Goal: Task Accomplishment & Management: Complete application form

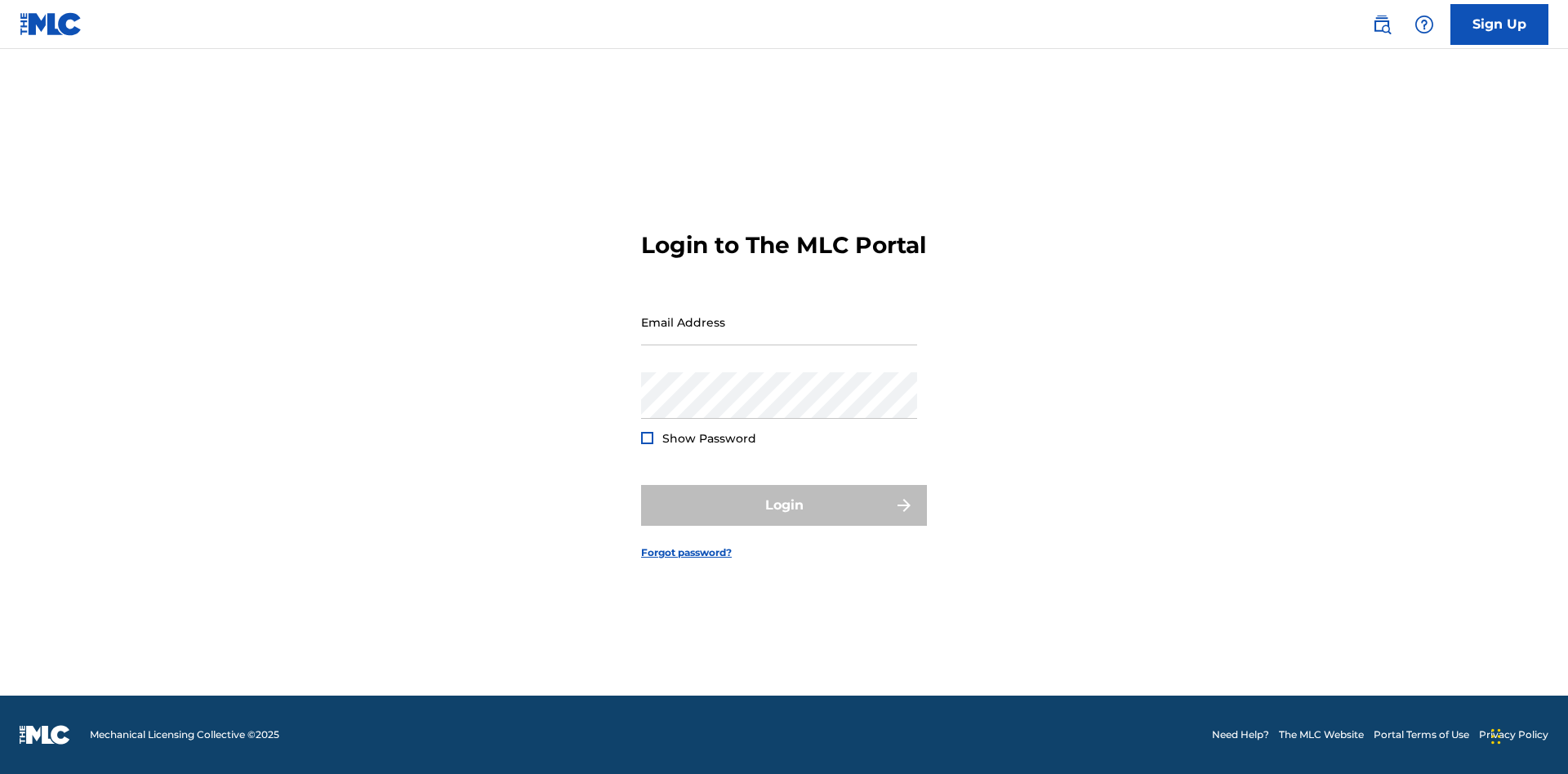
scroll to position [22, 0]
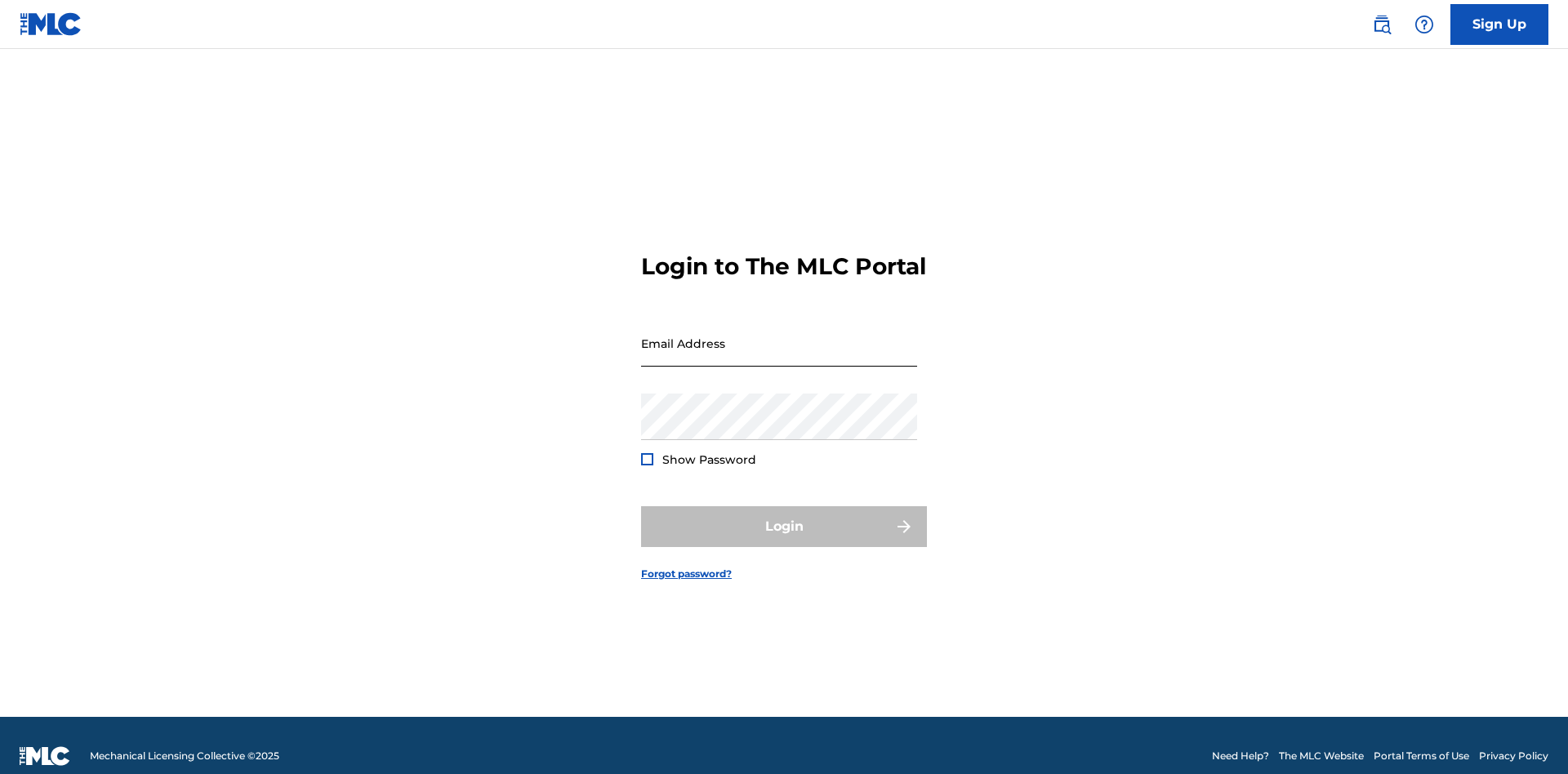
click at [779, 336] on input "Email Address" at bounding box center [778, 344] width 276 height 47
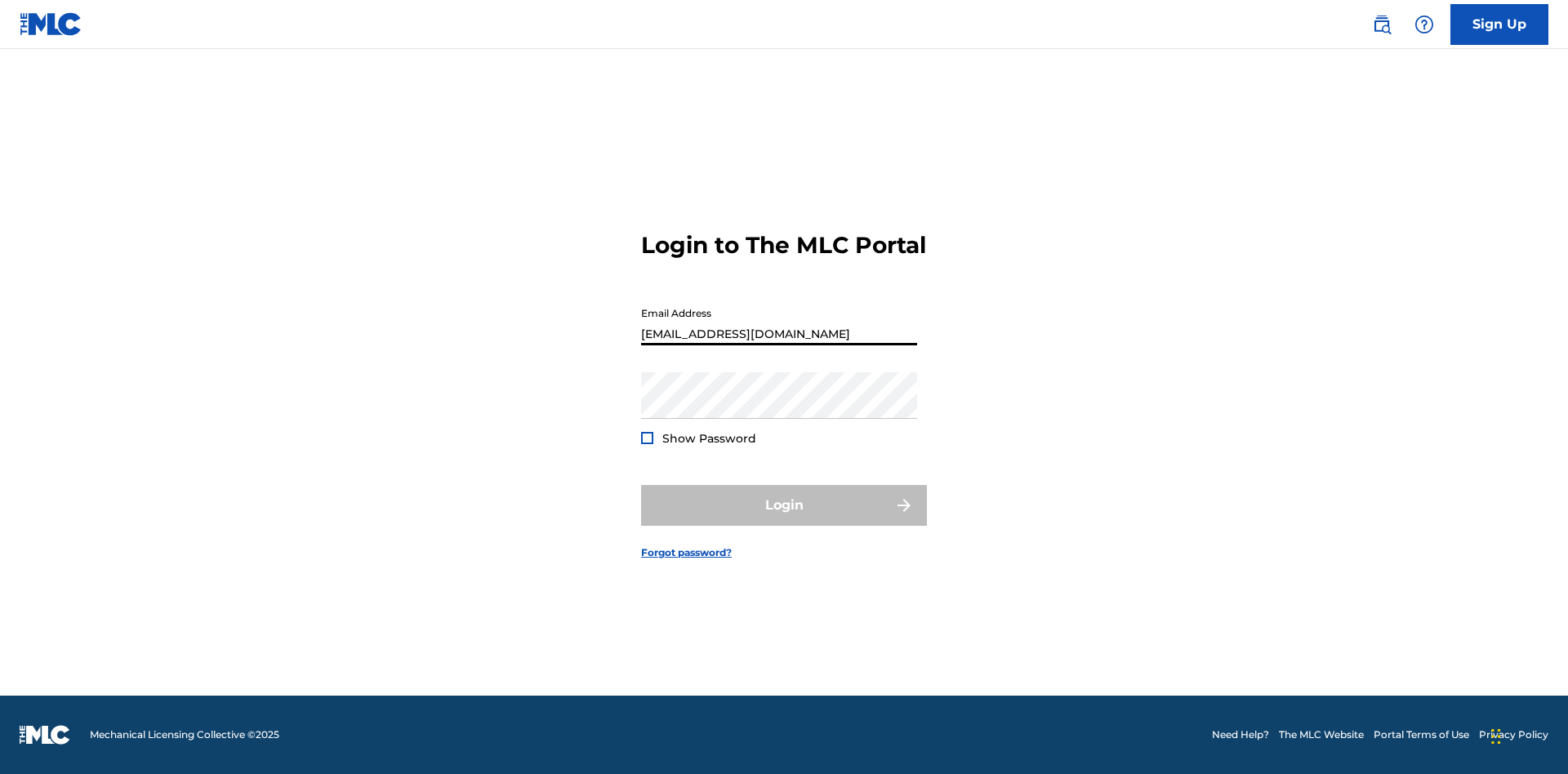
type input "[EMAIL_ADDRESS][DOMAIN_NAME]"
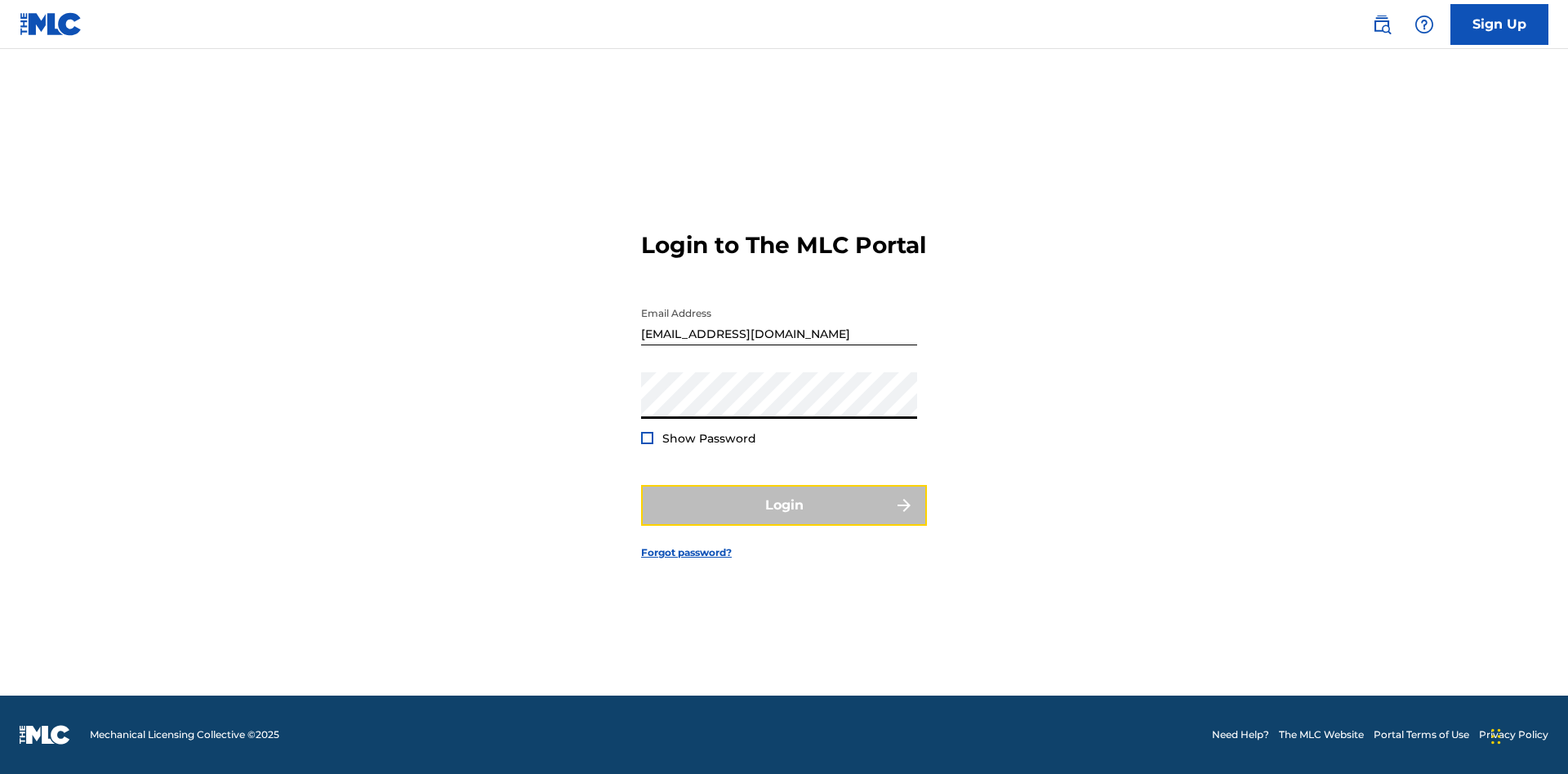
click at [784, 520] on button "Login" at bounding box center [784, 505] width 285 height 40
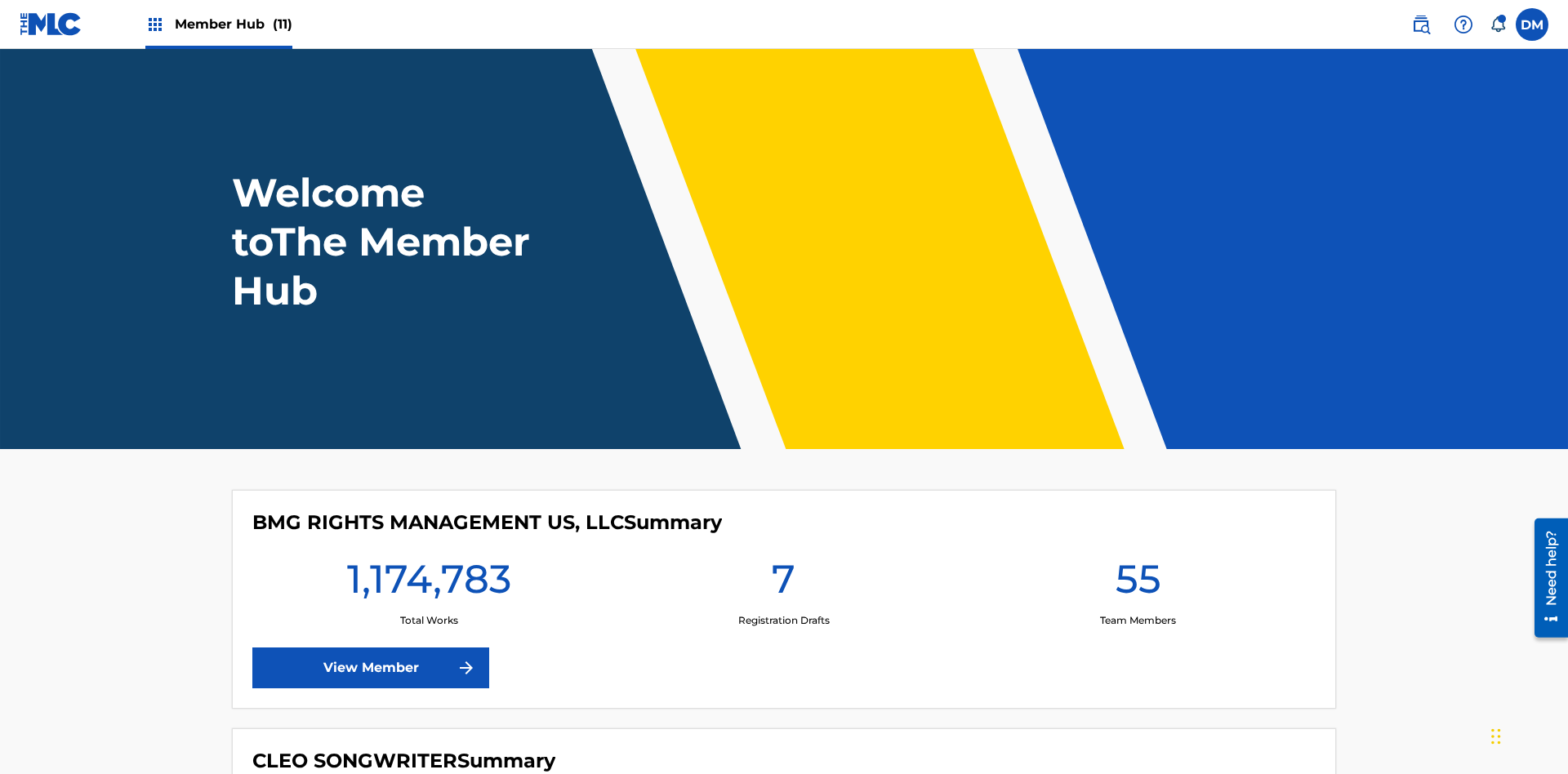
click at [232, 23] on span "Member Hub (11)" at bounding box center [233, 23] width 118 height 19
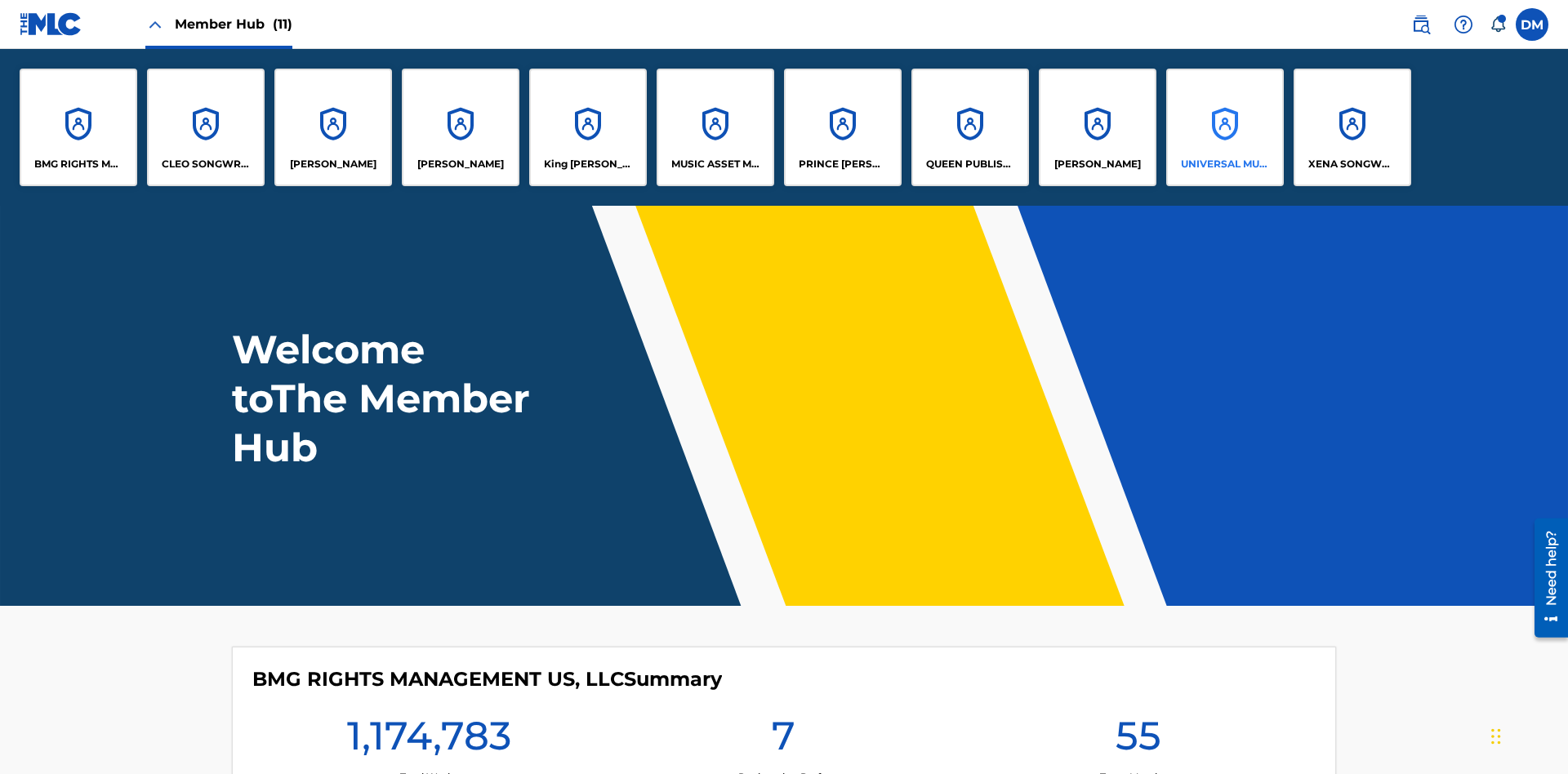
click at [1224, 164] on p "UNIVERSAL MUSIC PUB GROUP" at bounding box center [1224, 164] width 89 height 14
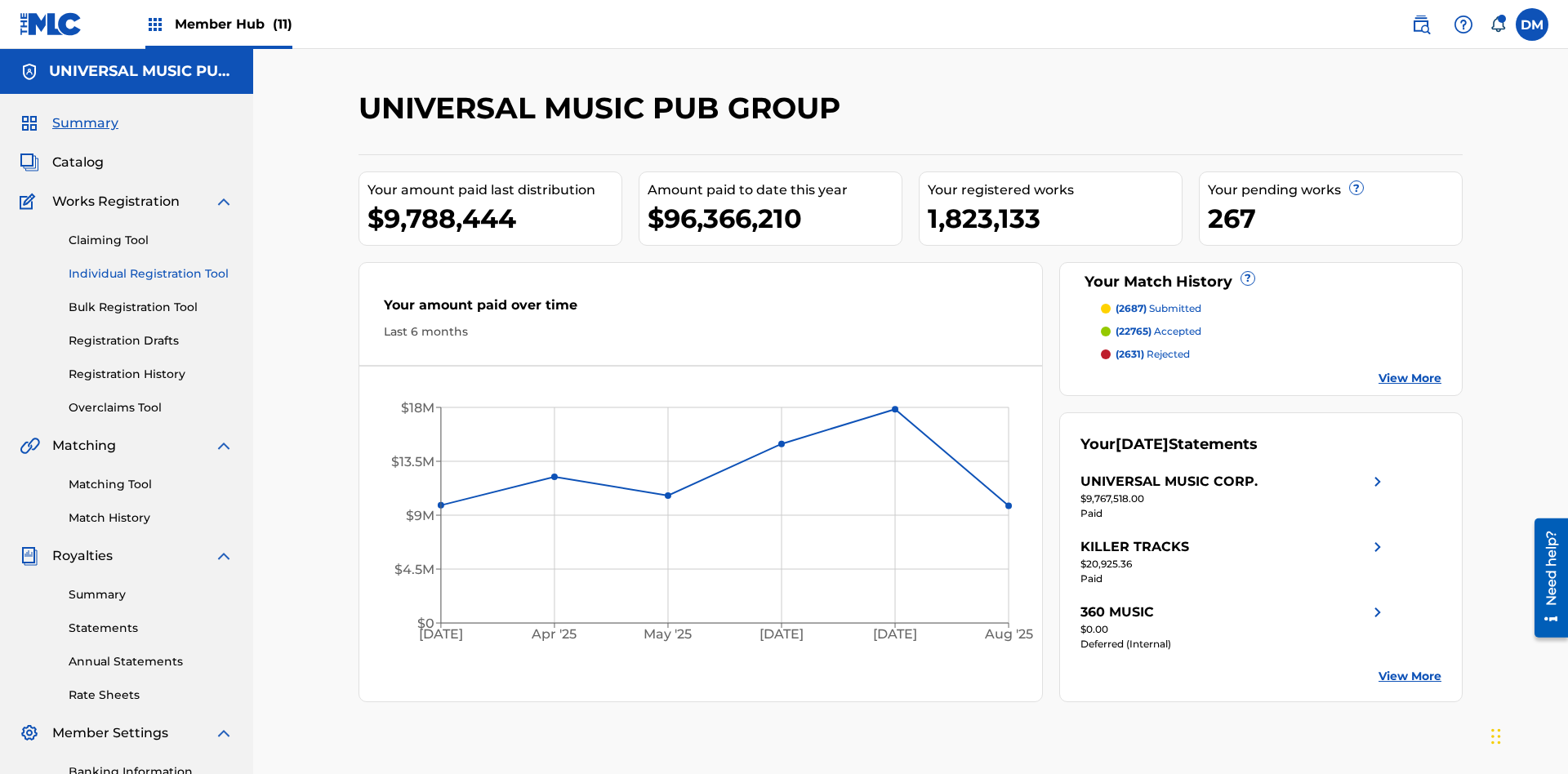
click at [151, 266] on link "Individual Registration Tool" at bounding box center [151, 274] width 165 height 17
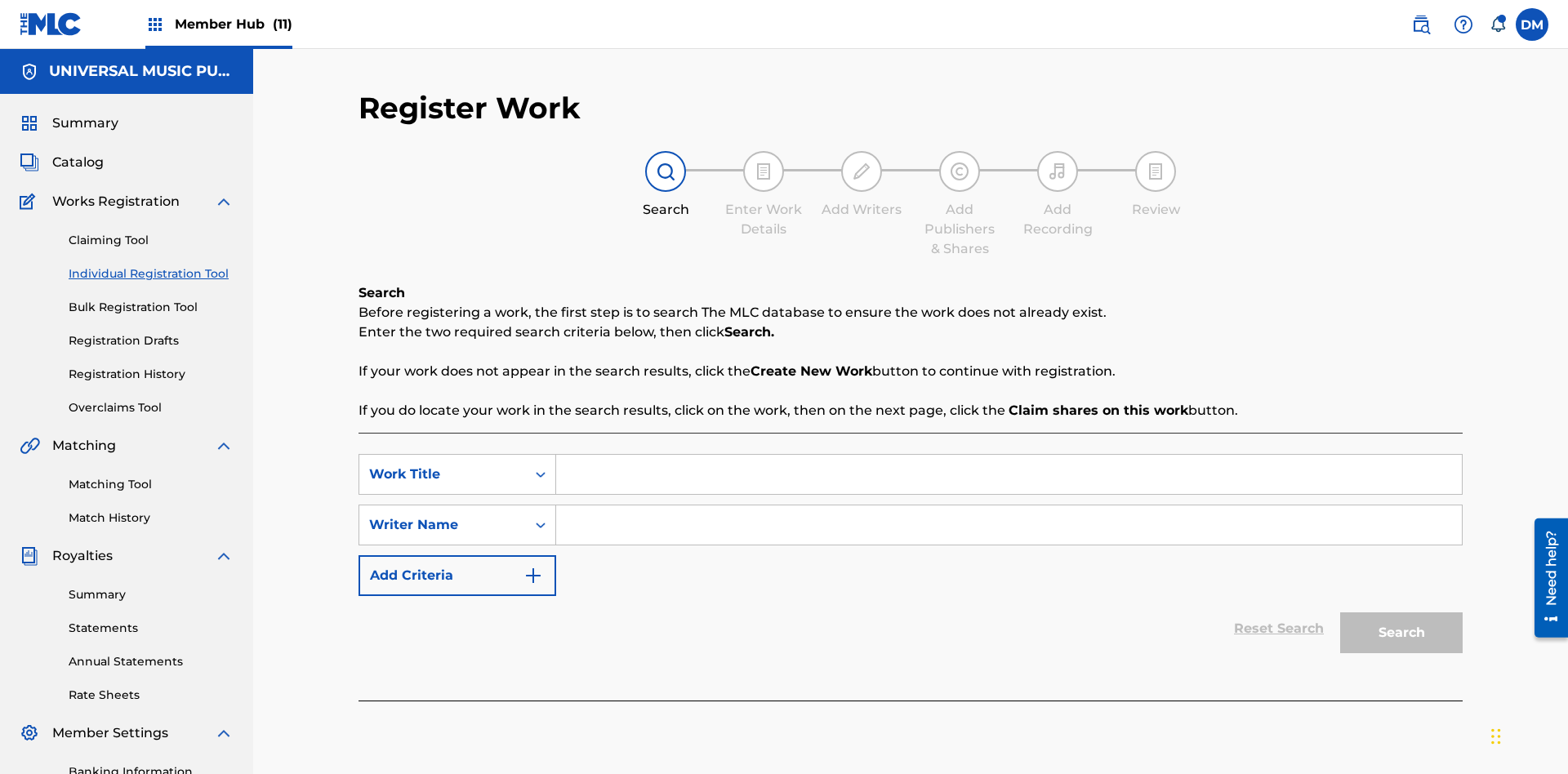
click at [1009, 455] on input "Search Form" at bounding box center [1009, 475] width 906 height 40
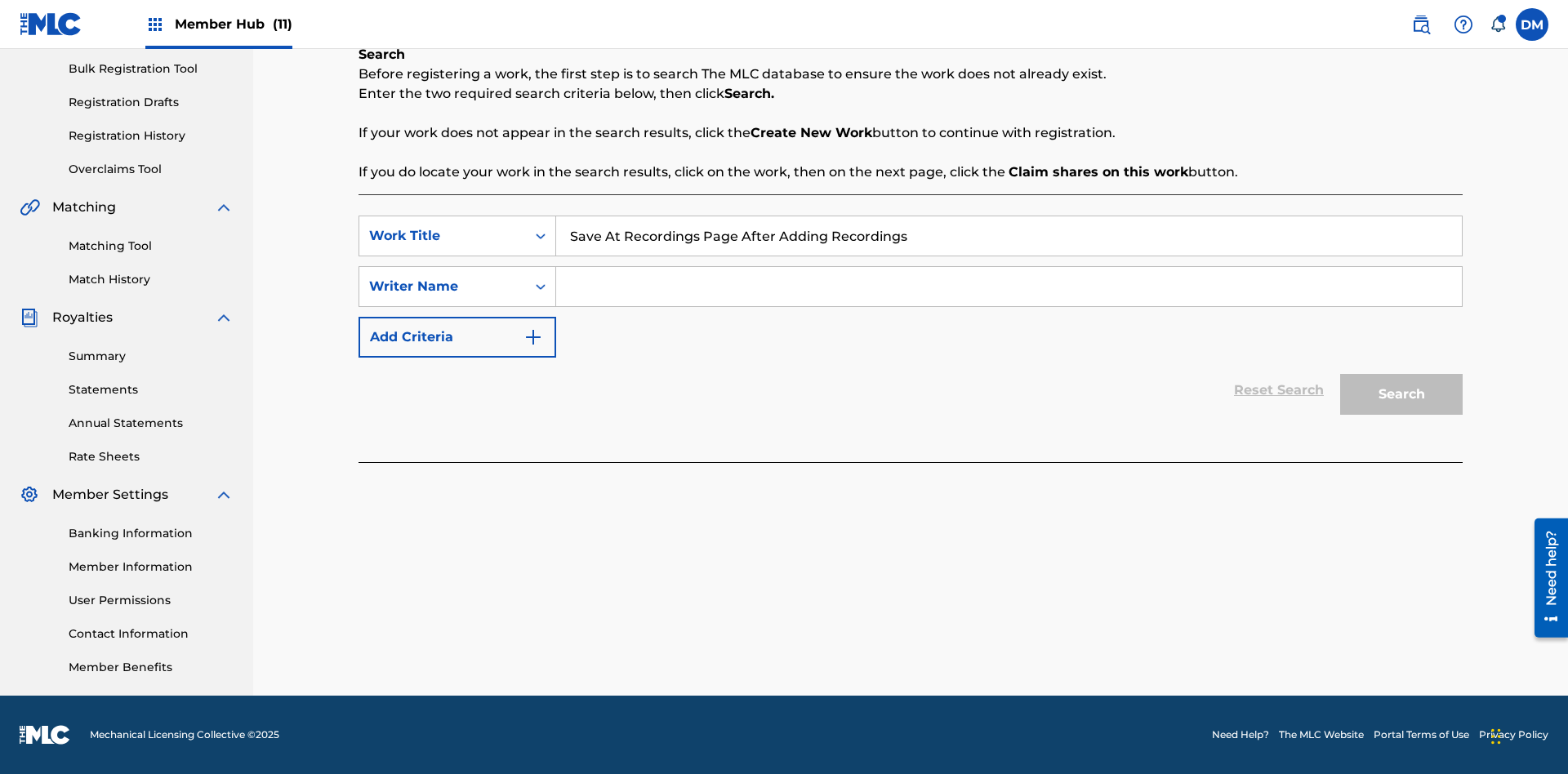
type input "Save At Recordings Page After Adding Recordings"
click at [1009, 286] on input "Search Form" at bounding box center [1009, 286] width 906 height 40
type input "QWERTYUIOP"
click at [1401, 394] on button "Search" at bounding box center [1401, 394] width 122 height 40
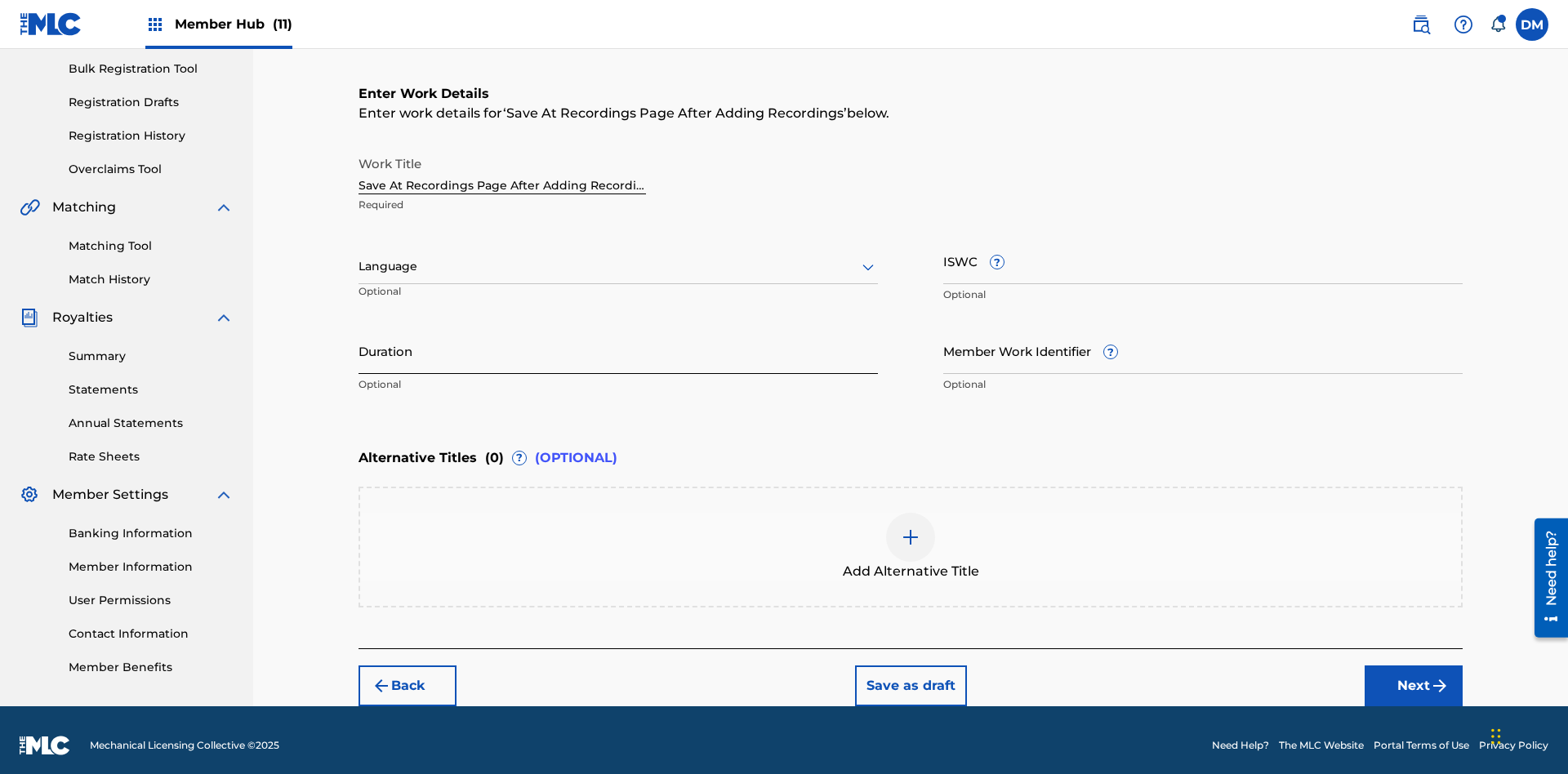
click at [618, 339] on input "Duration" at bounding box center [618, 351] width 520 height 47
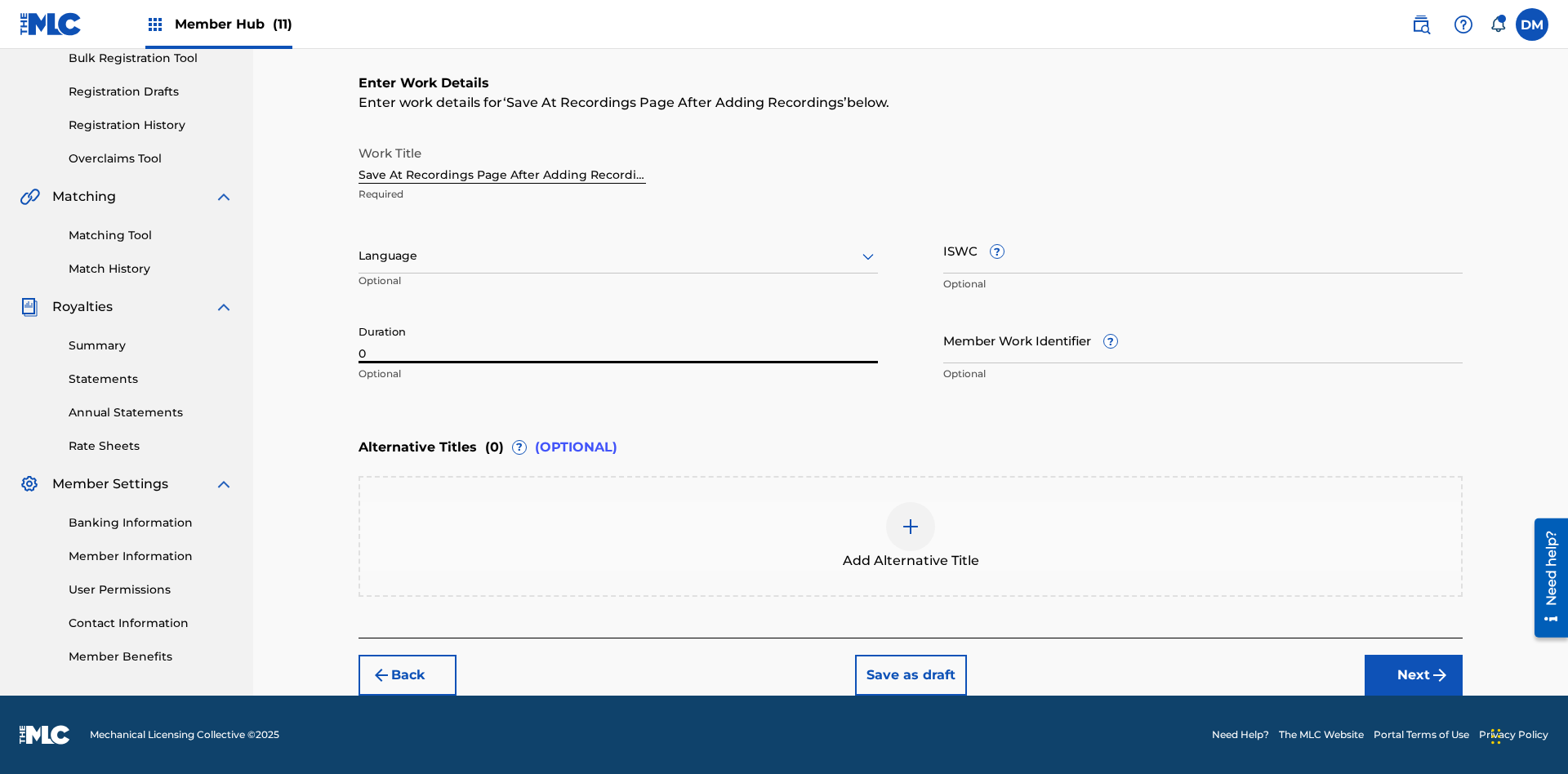
click at [618, 339] on input "0" at bounding box center [618, 340] width 520 height 47
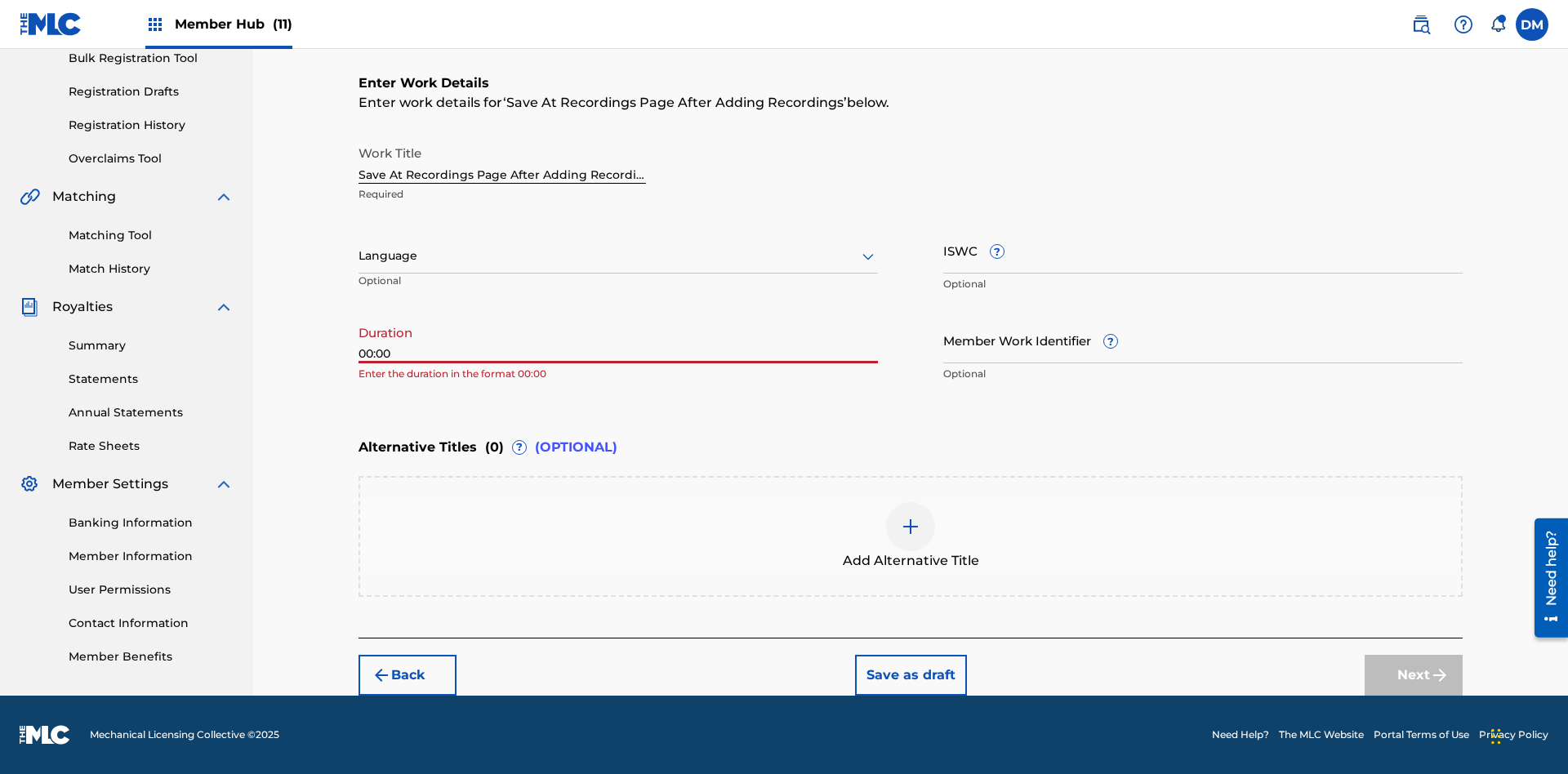
type input "00:00"
click at [868, 257] on icon at bounding box center [868, 257] width 20 height 20
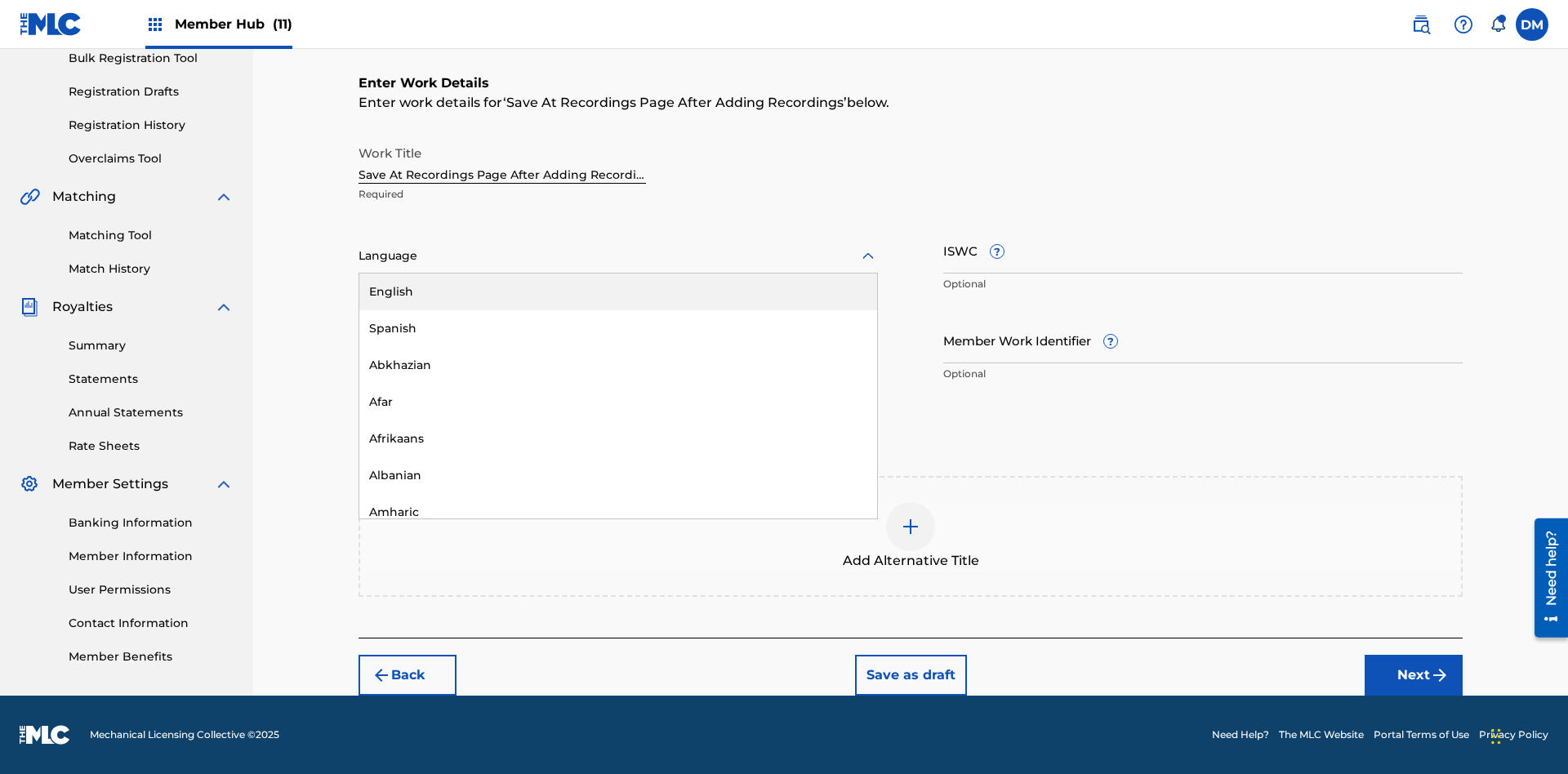
click at [618, 402] on div "Afar" at bounding box center [618, 402] width 518 height 37
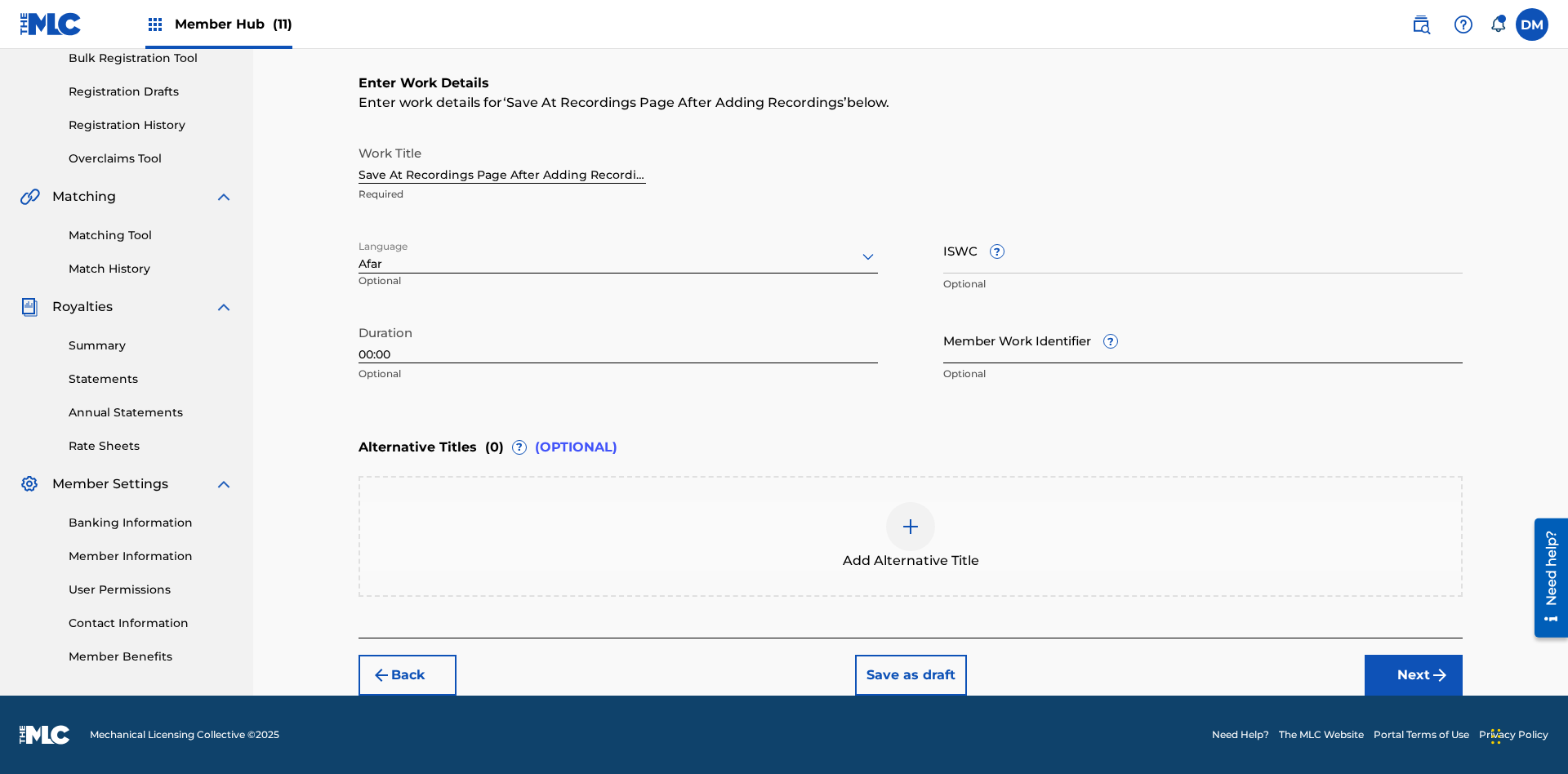
click at [1203, 339] on input "Member Work Identifier ?" at bounding box center [1203, 340] width 520 height 47
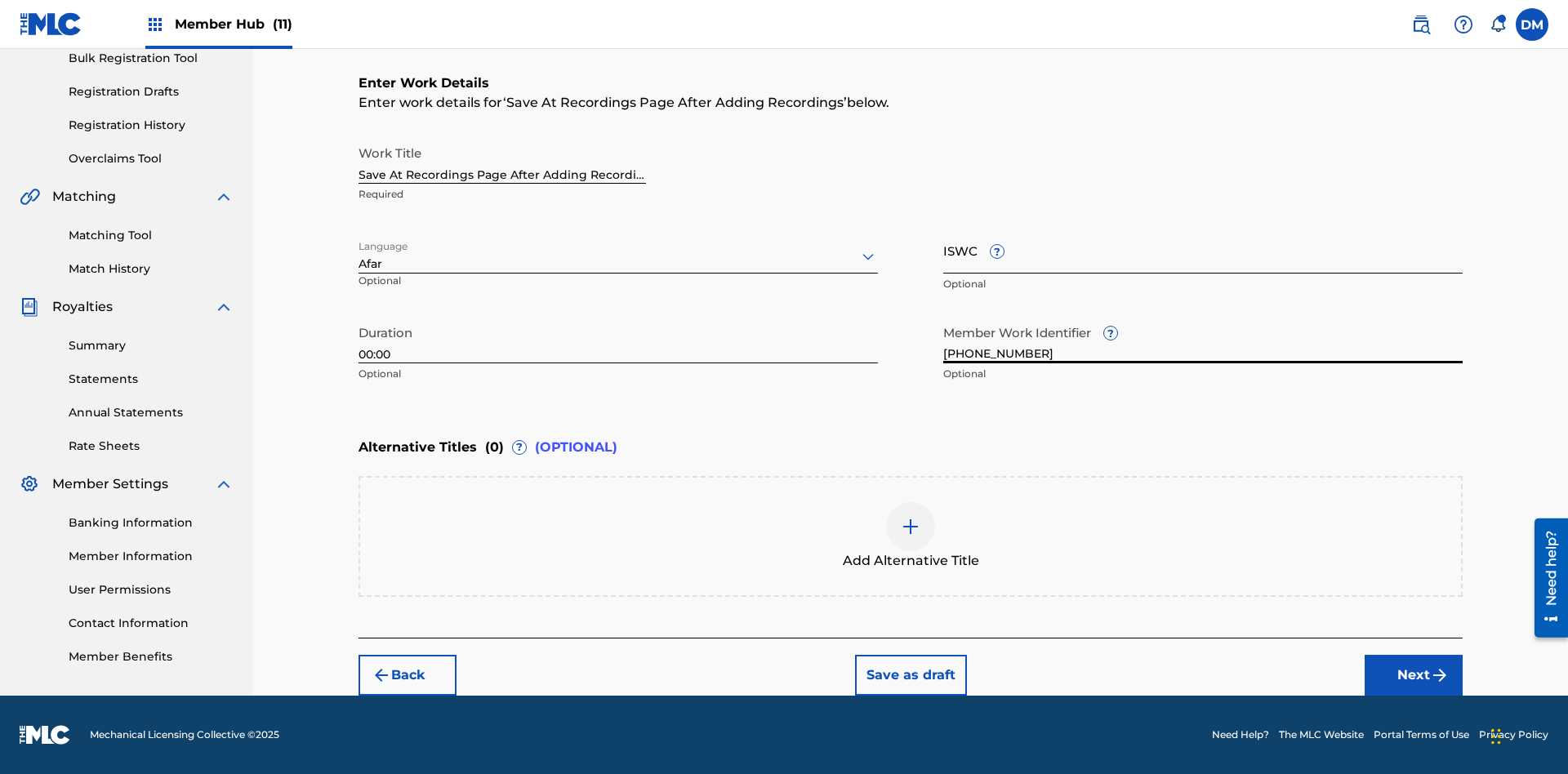
type input "[PHONE_NUMBER]"
click at [1203, 250] on input "ISWC ?" at bounding box center [1203, 251] width 520 height 47
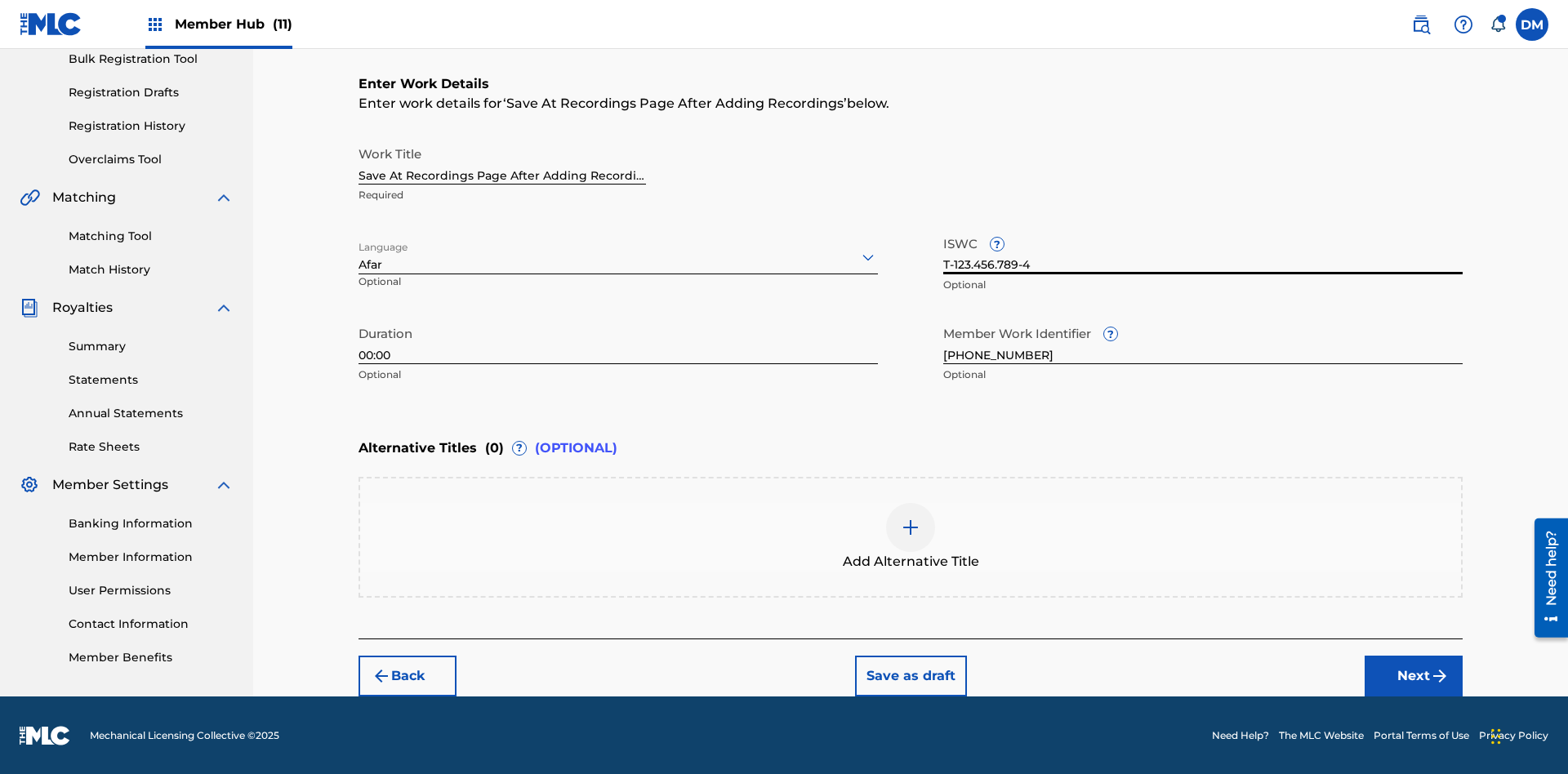
type input "T-123.456.789-4"
click at [910, 536] on img at bounding box center [910, 528] width 20 height 20
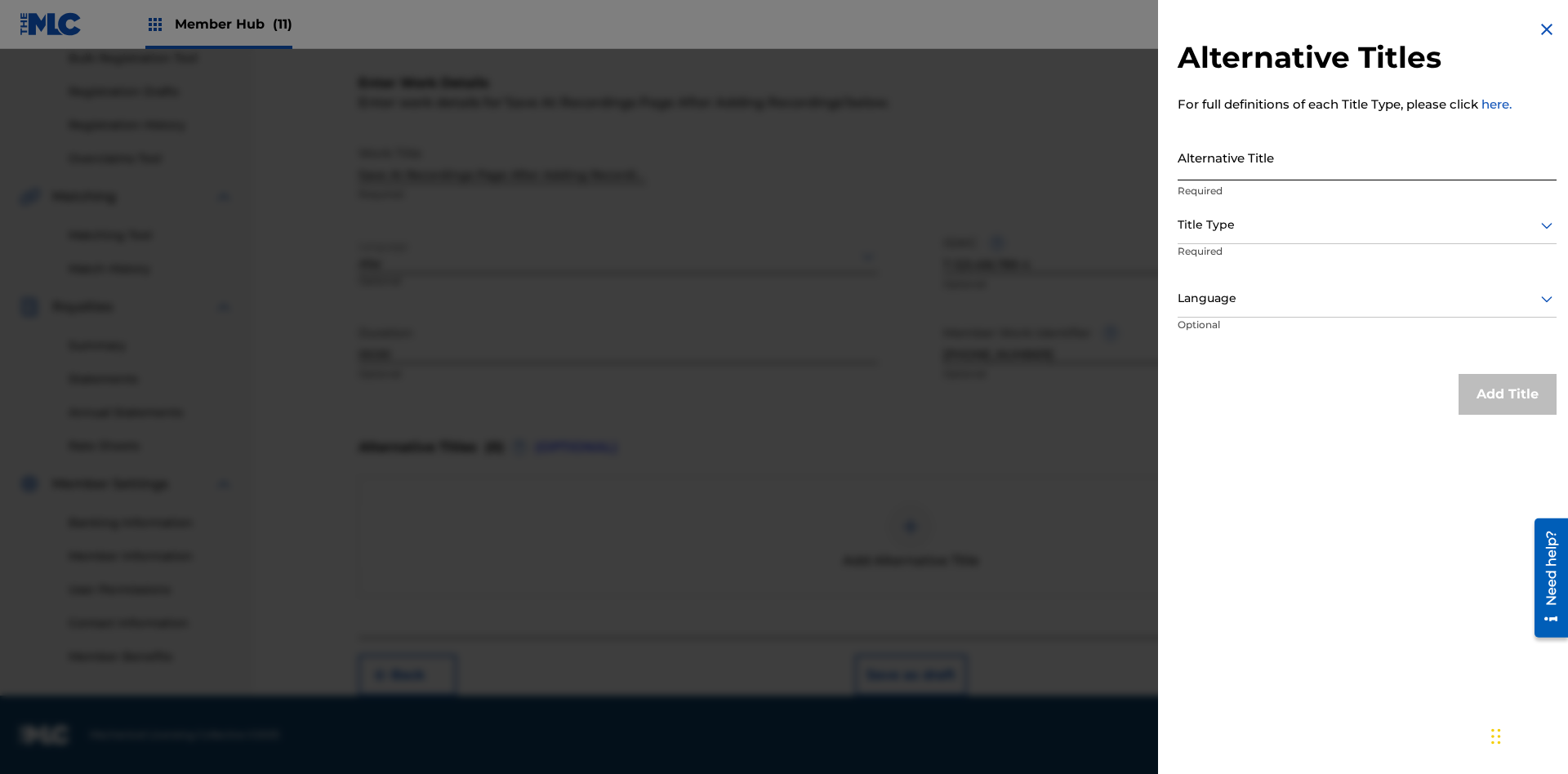
click at [1367, 157] on input "Alternative Title" at bounding box center [1367, 157] width 379 height 47
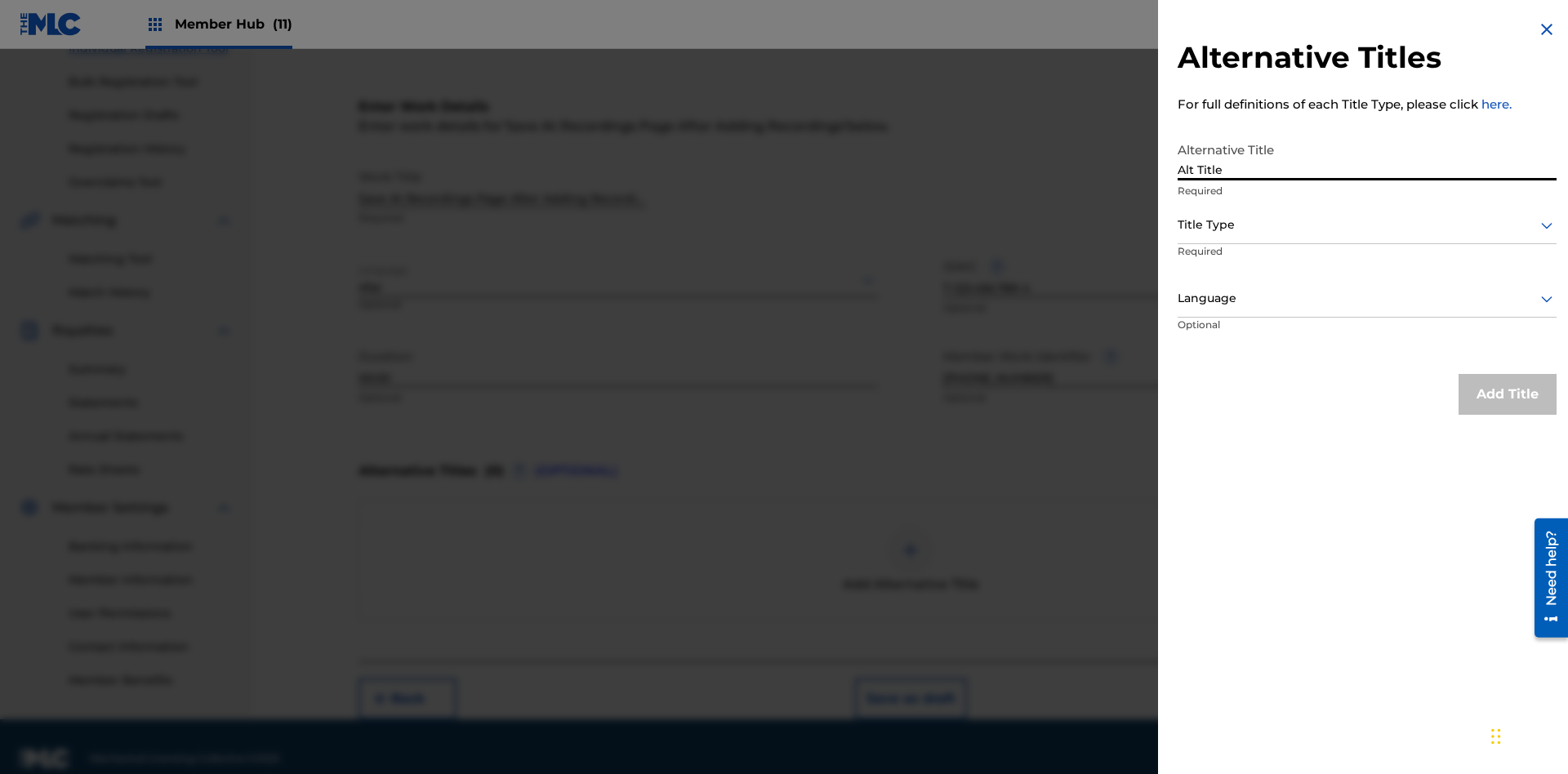
type input "Alt Title"
click at [1367, 224] on div at bounding box center [1367, 224] width 379 height 21
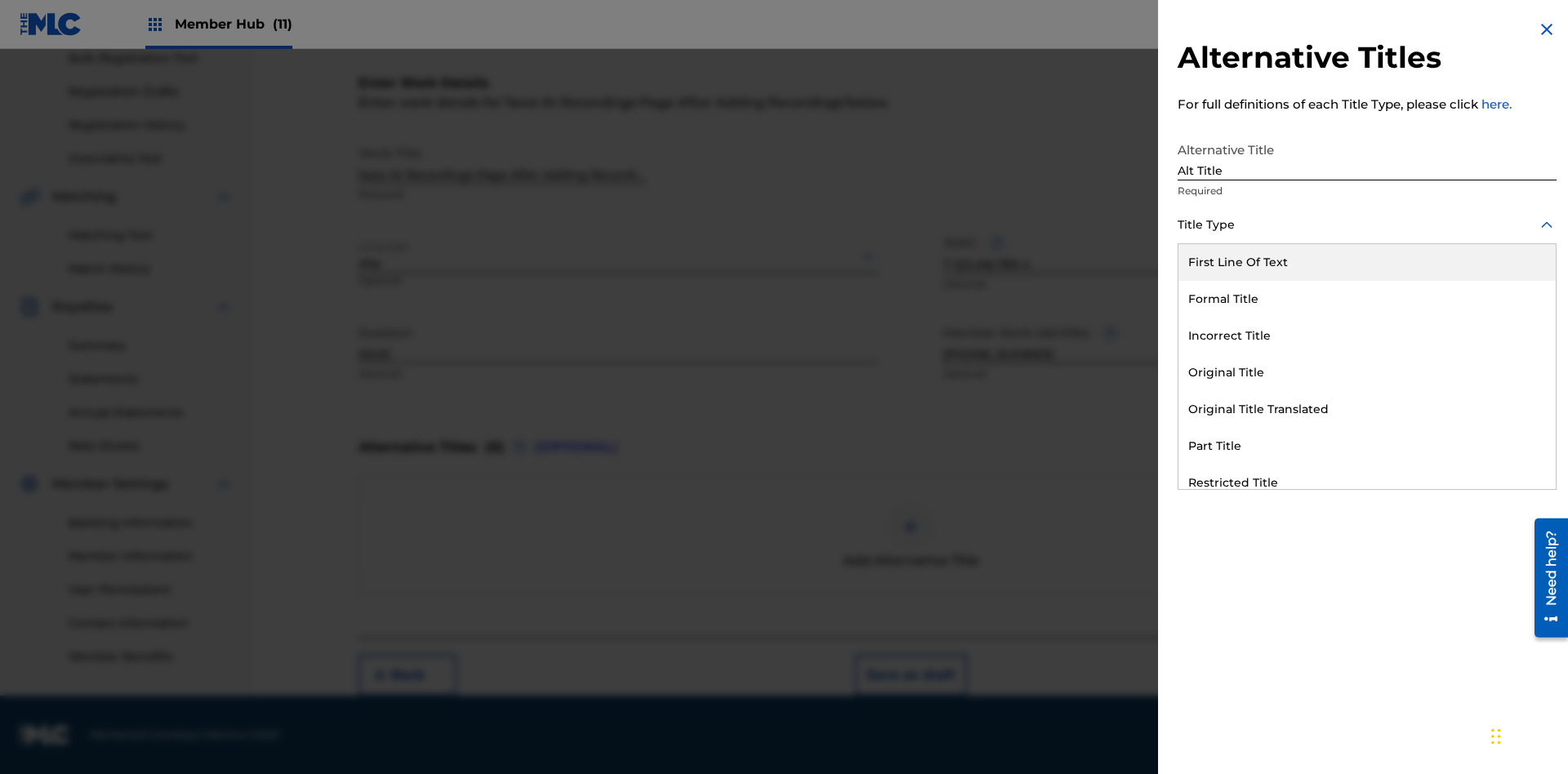
click at [1367, 373] on div "Original Title" at bounding box center [1367, 373] width 377 height 37
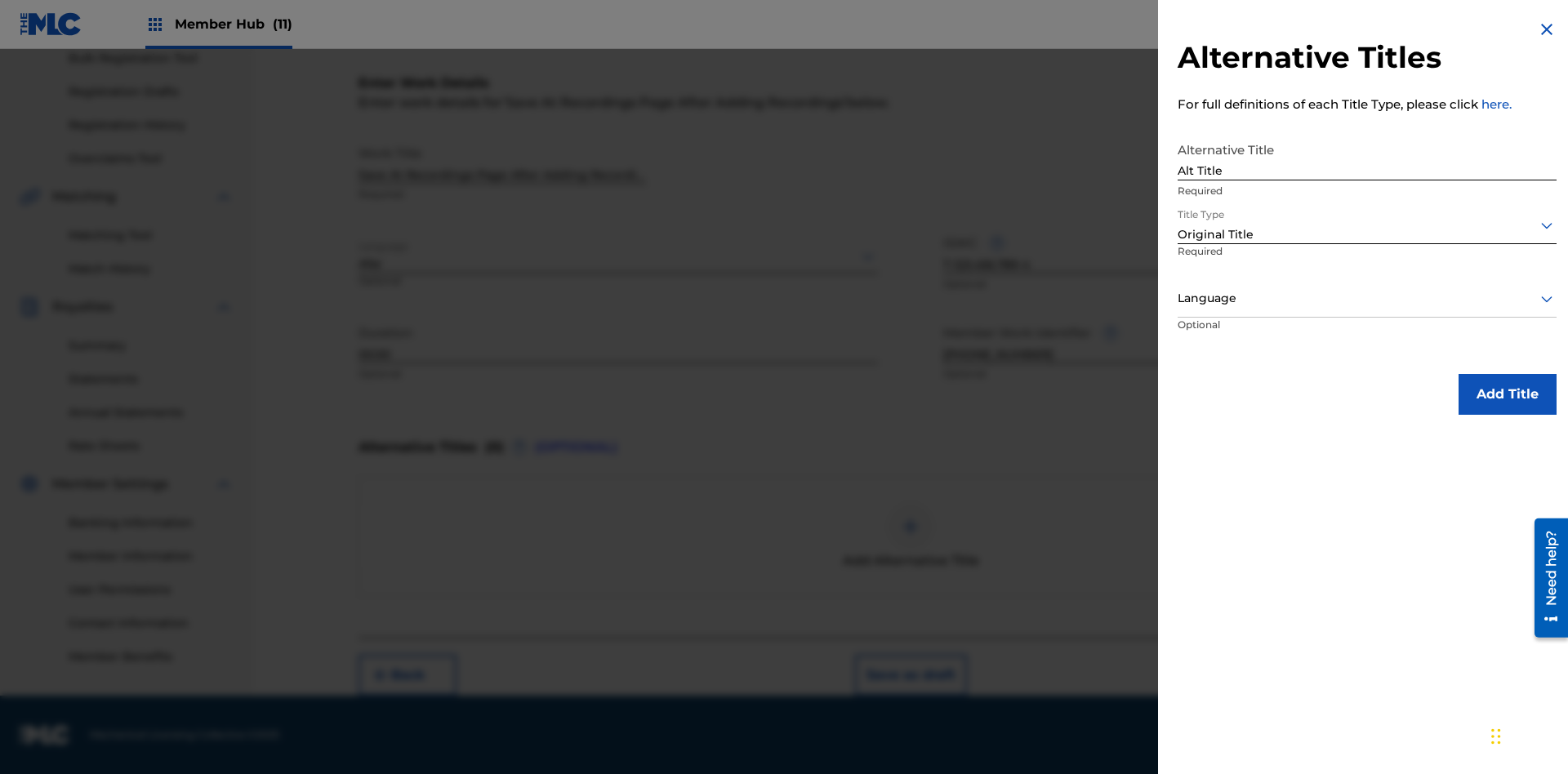
click at [1367, 298] on div at bounding box center [1367, 298] width 379 height 21
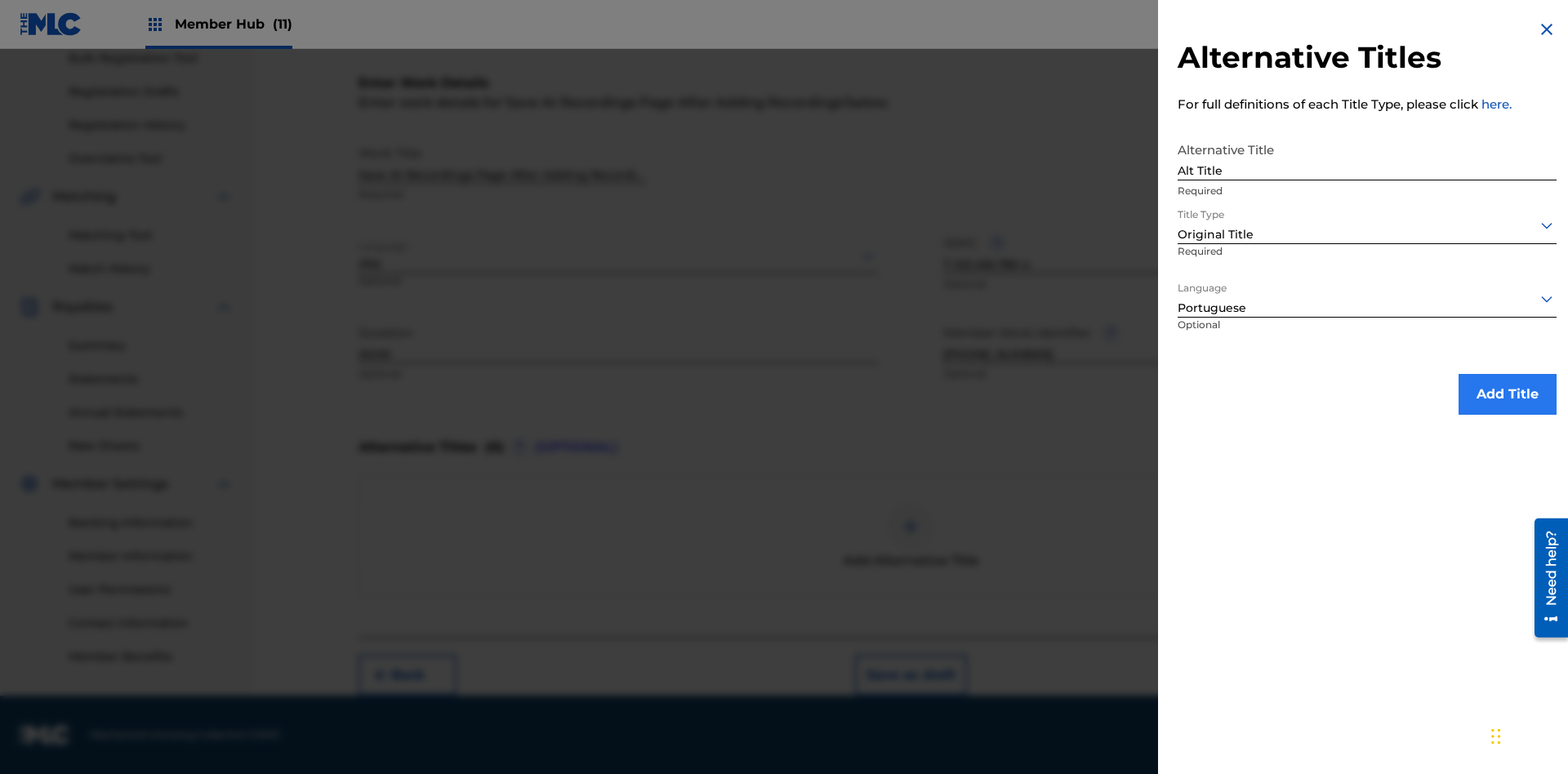
click at [1507, 393] on button "Add Title" at bounding box center [1507, 394] width 98 height 40
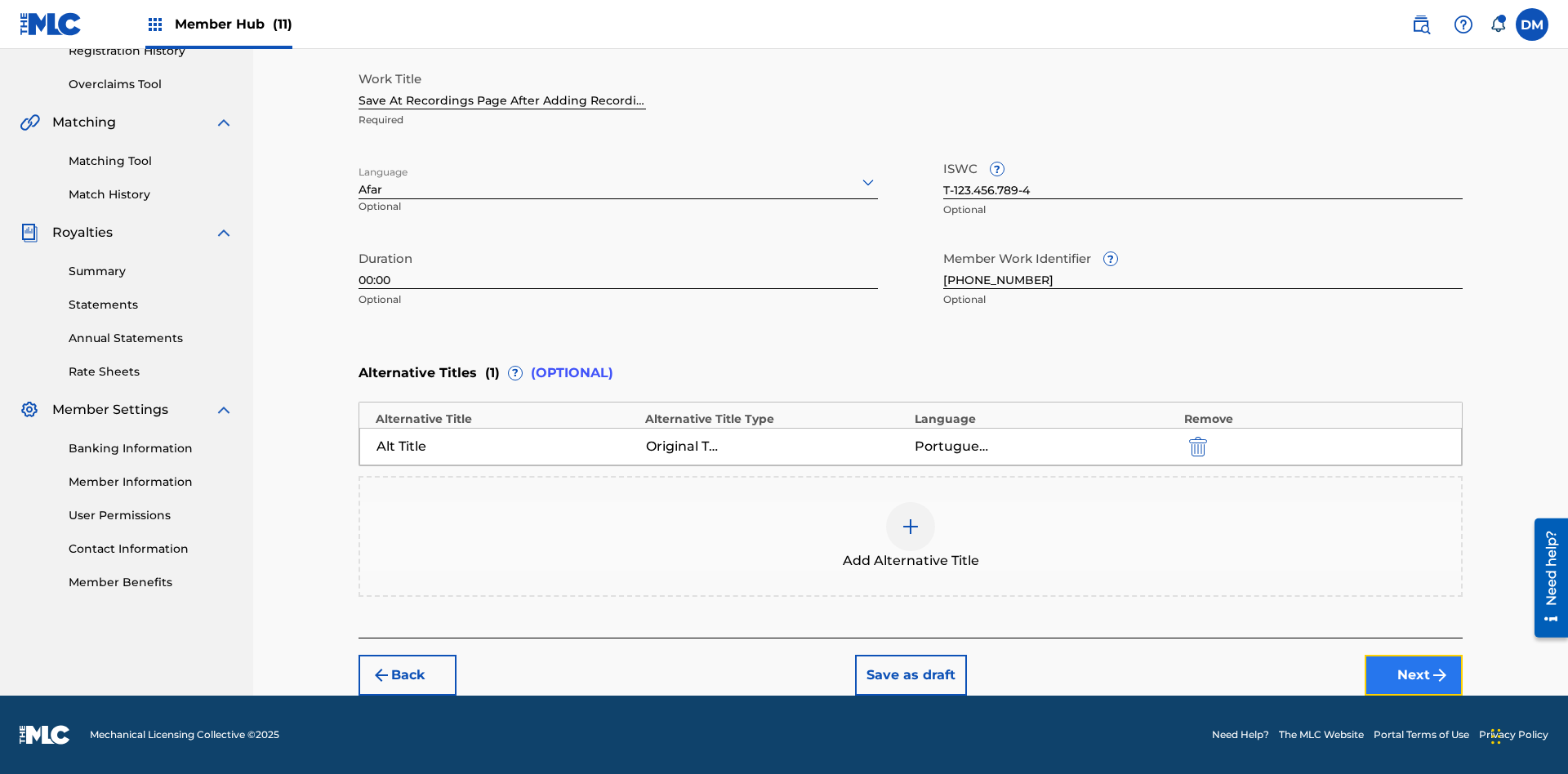
click at [1414, 675] on button "Next" at bounding box center [1413, 675] width 98 height 40
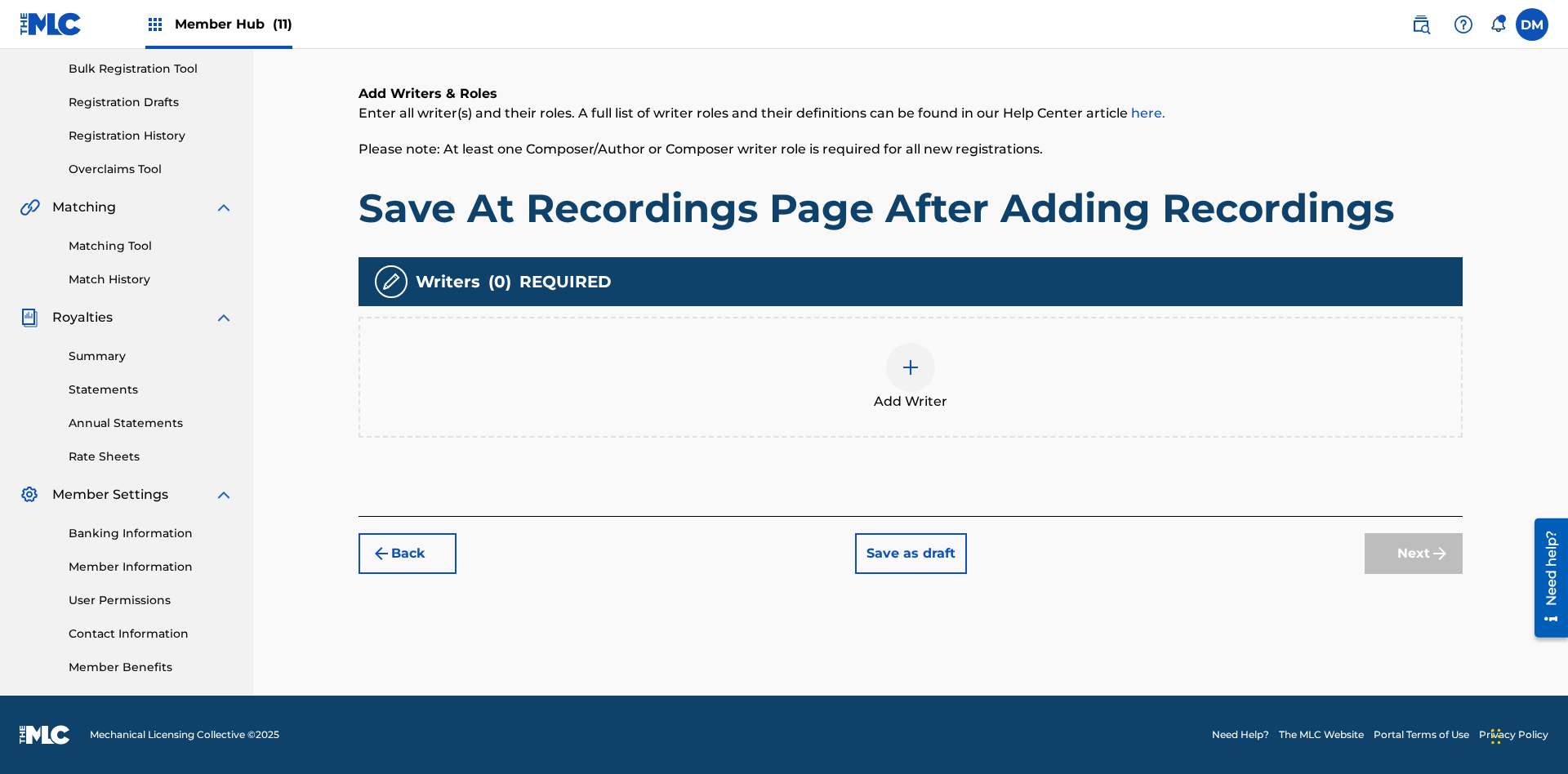
scroll to position [239, 0]
click at [910, 376] on img at bounding box center [910, 367] width 20 height 20
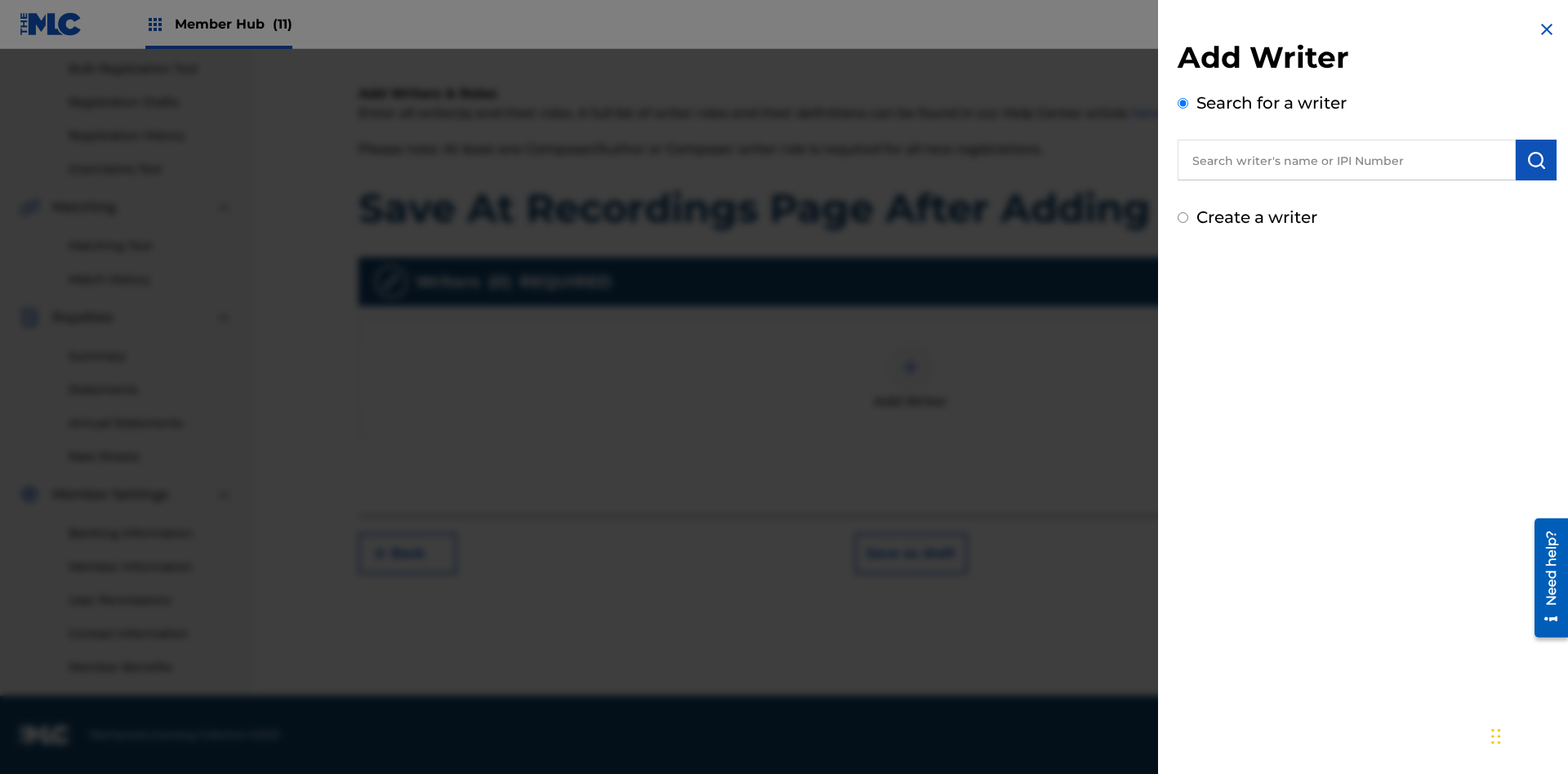
click at [1346, 160] on input "text" at bounding box center [1346, 160] width 338 height 40
type input "MARK STEVEN BERKOWITZ"
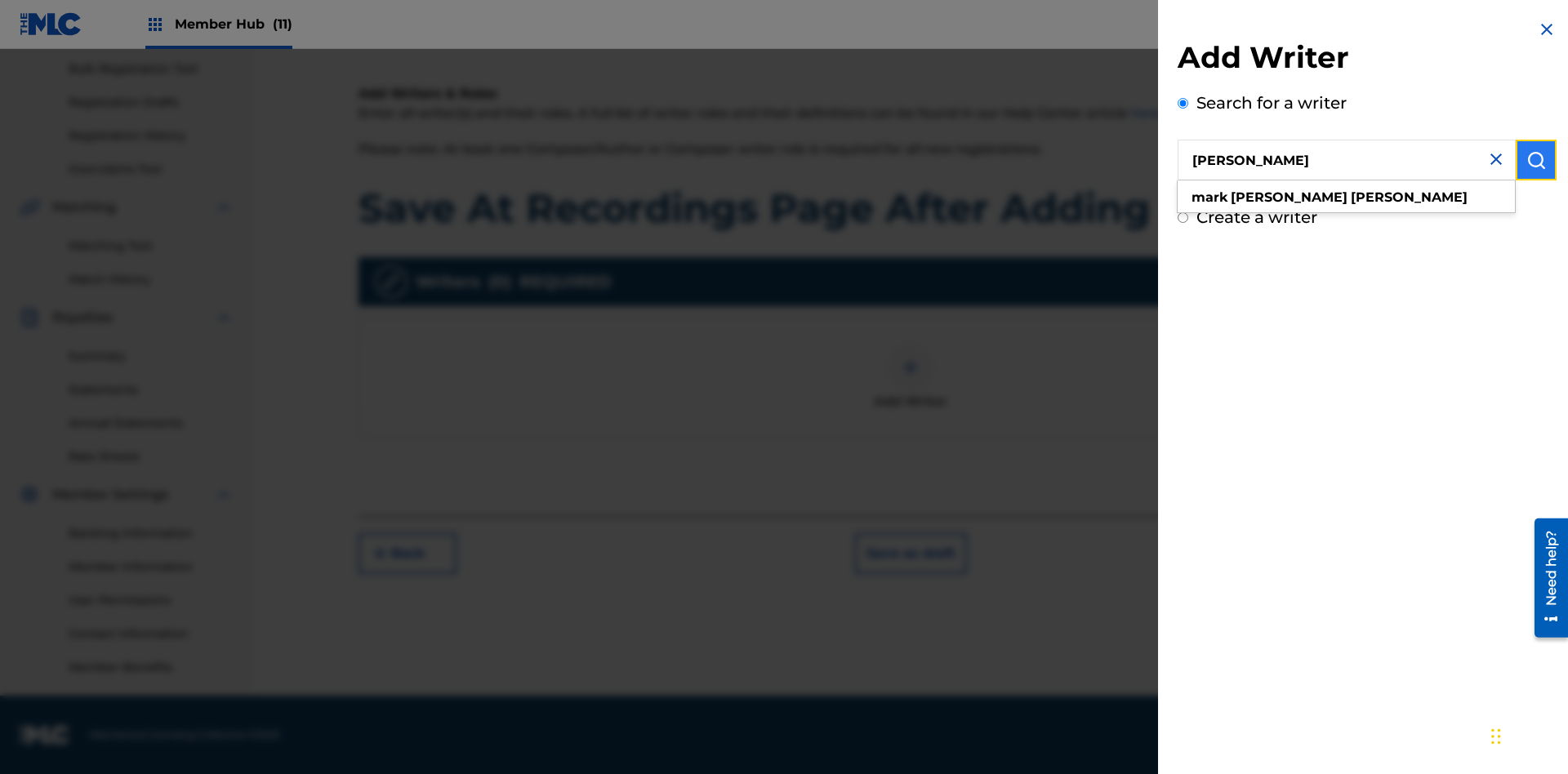
click at [1536, 160] on img "submit" at bounding box center [1536, 160] width 20 height 20
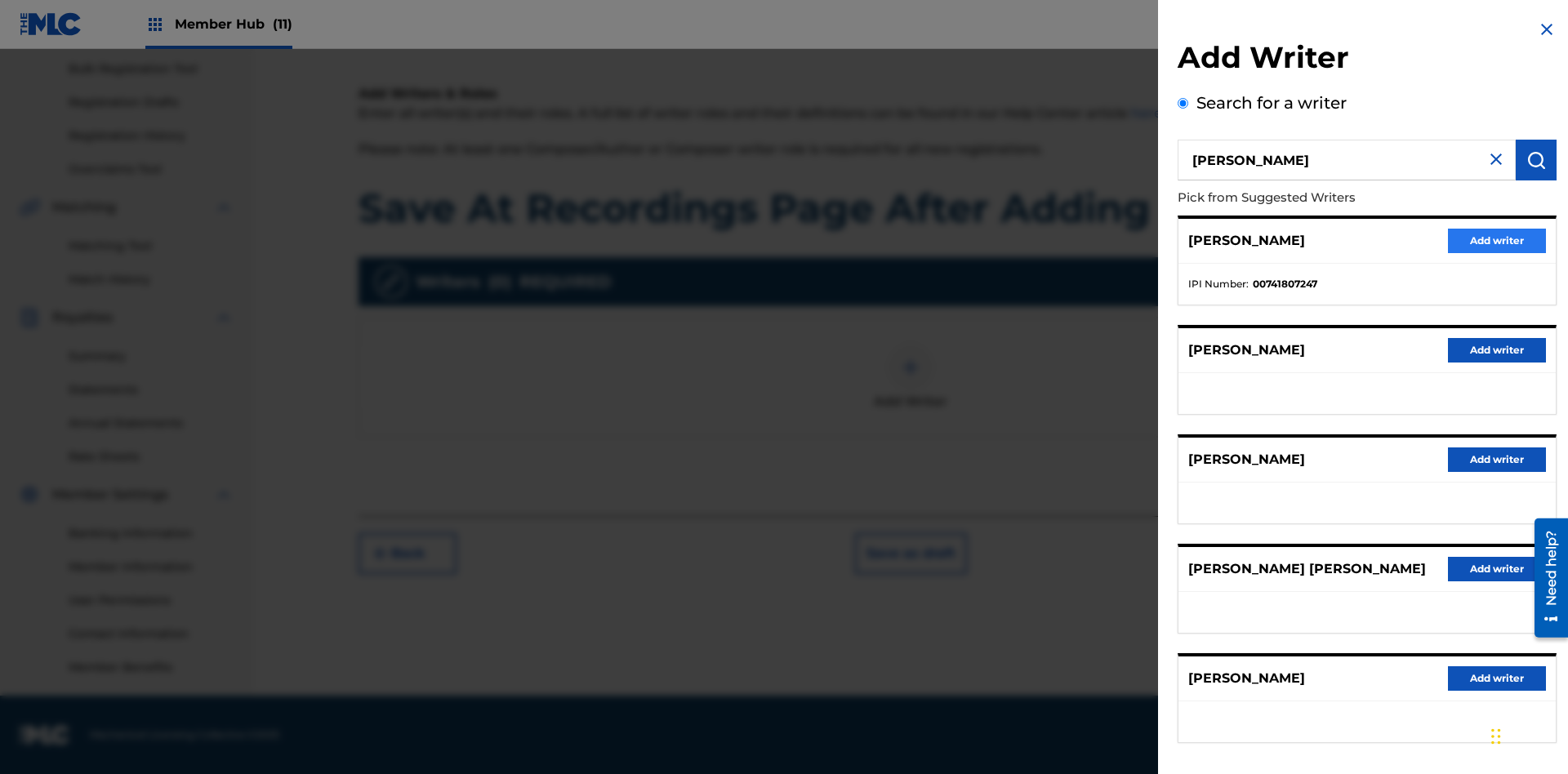
click at [1497, 240] on button "Add writer" at bounding box center [1496, 241] width 98 height 24
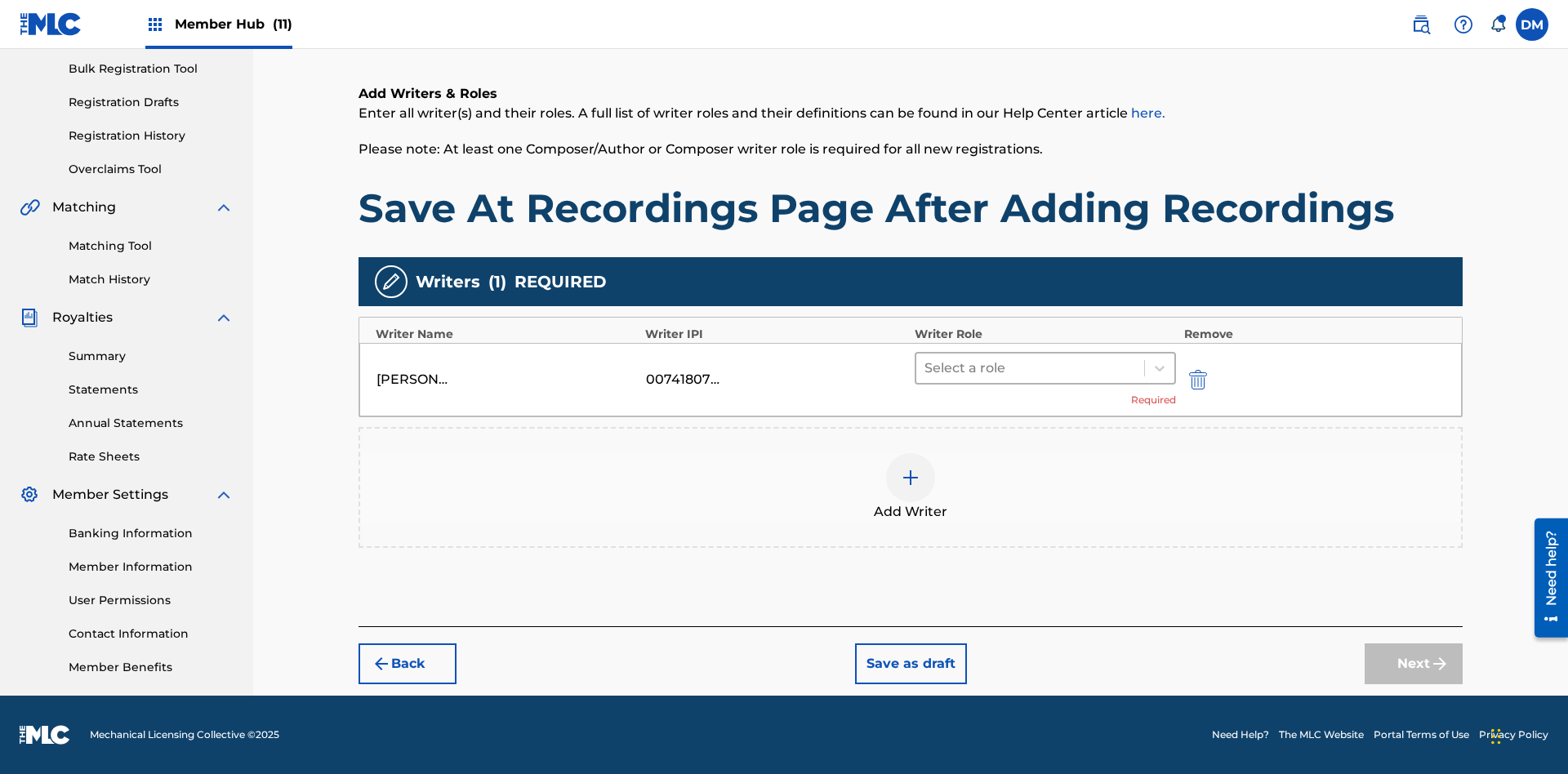
click at [926, 367] on input "text" at bounding box center [926, 368] width 4 height 20
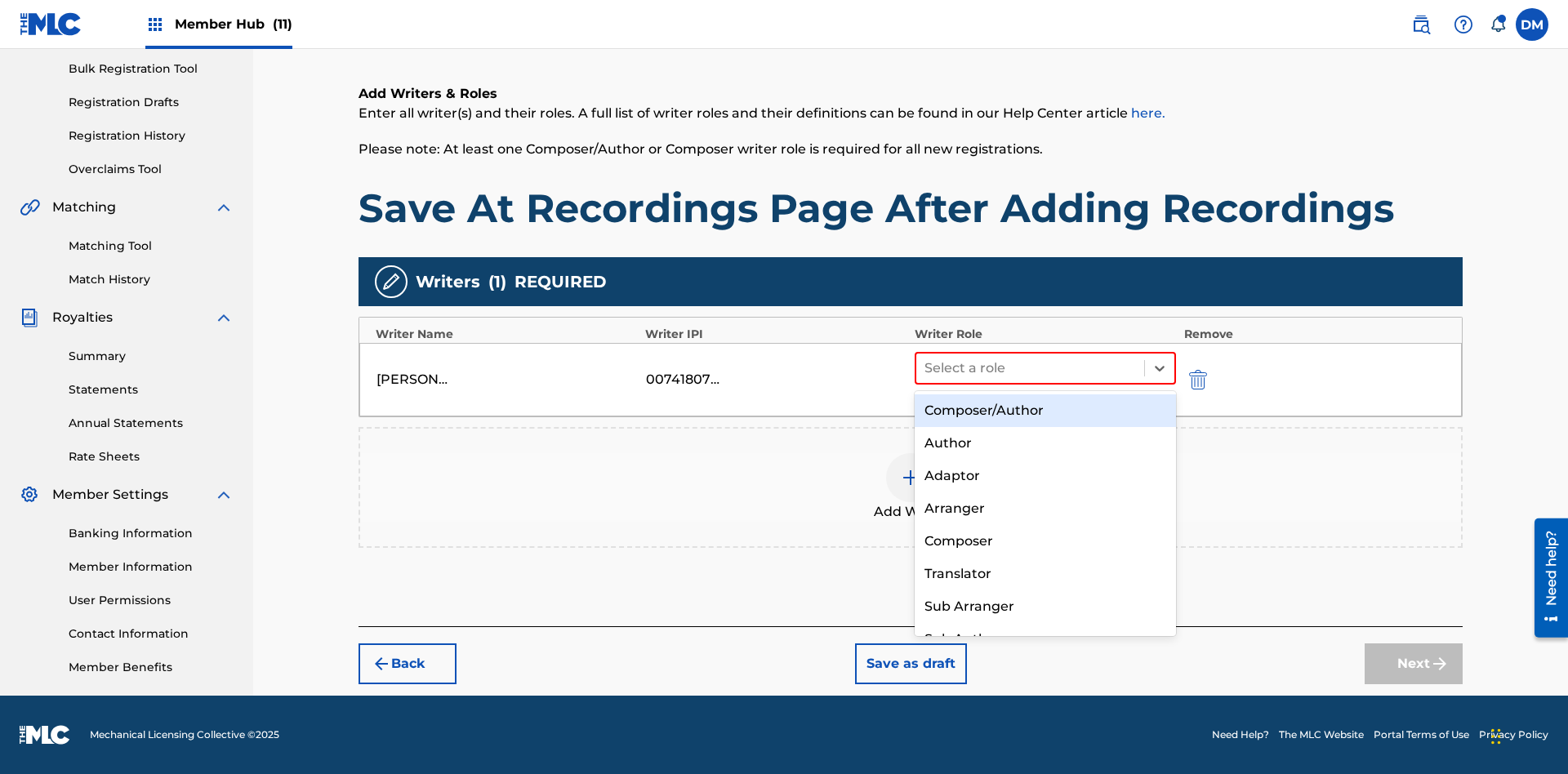
click at [1045, 541] on div "Composer" at bounding box center [1045, 541] width 261 height 32
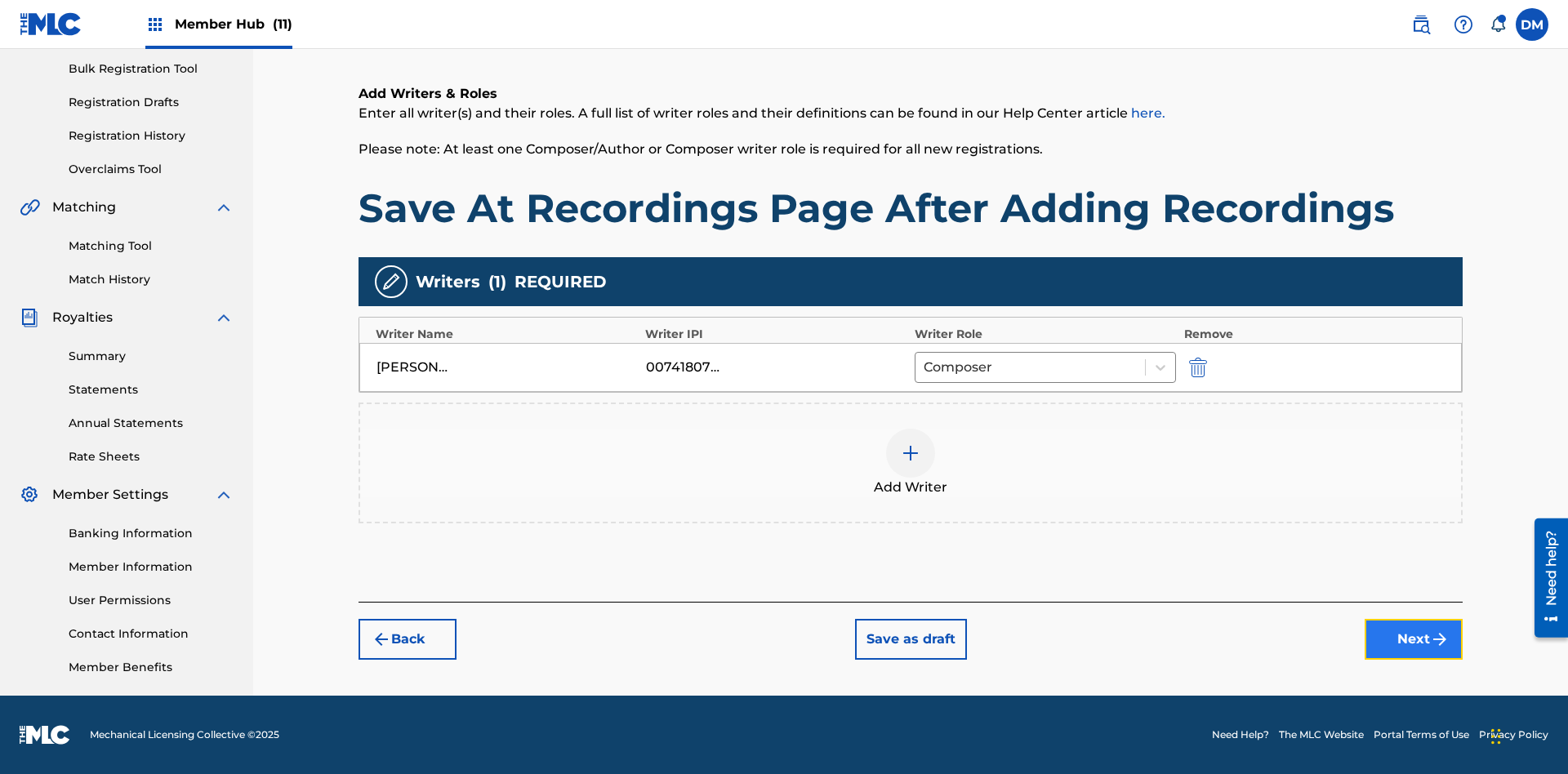
click at [1414, 639] on button "Next" at bounding box center [1413, 639] width 98 height 40
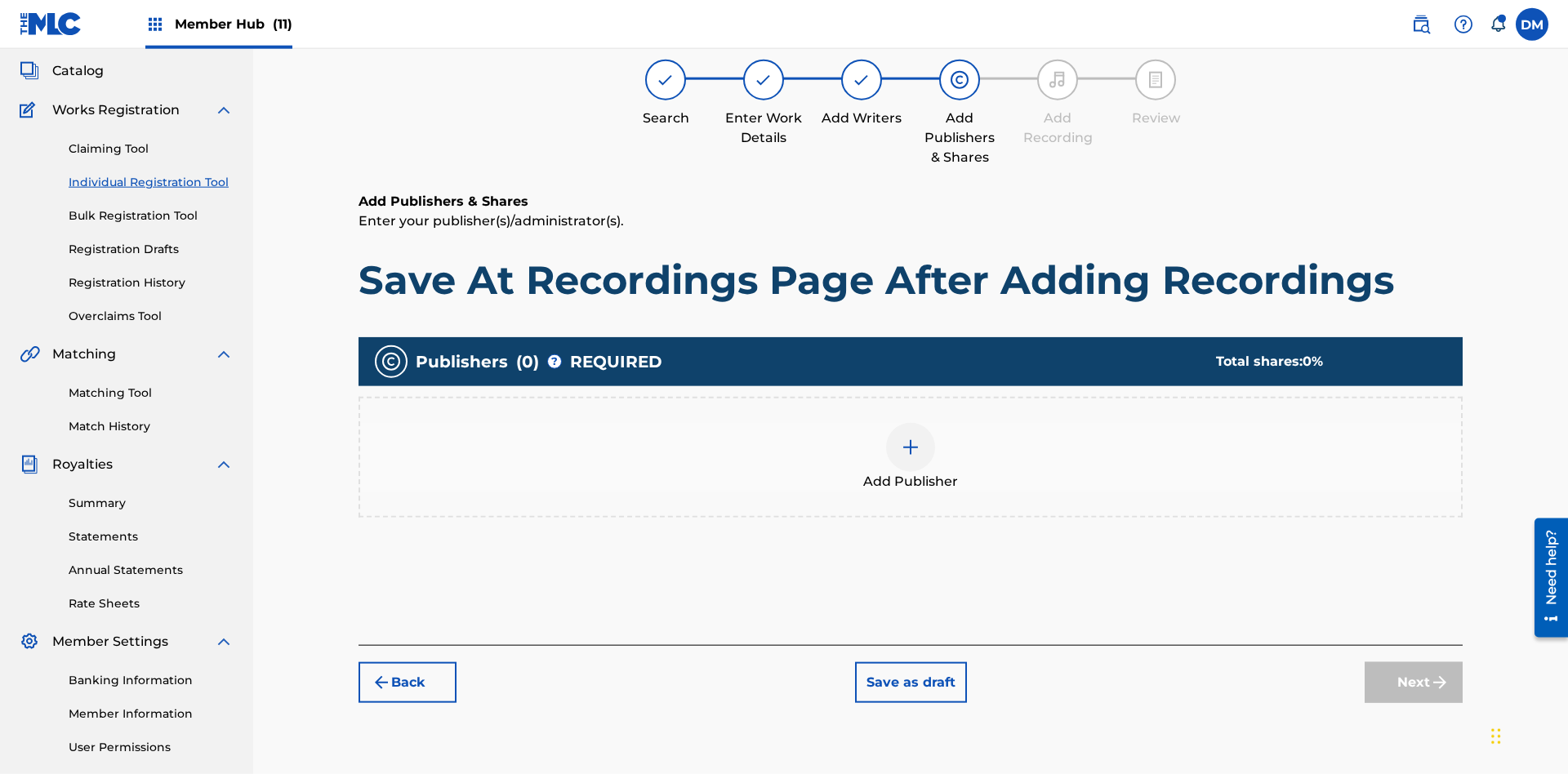
click at [910, 438] on img at bounding box center [910, 448] width 20 height 20
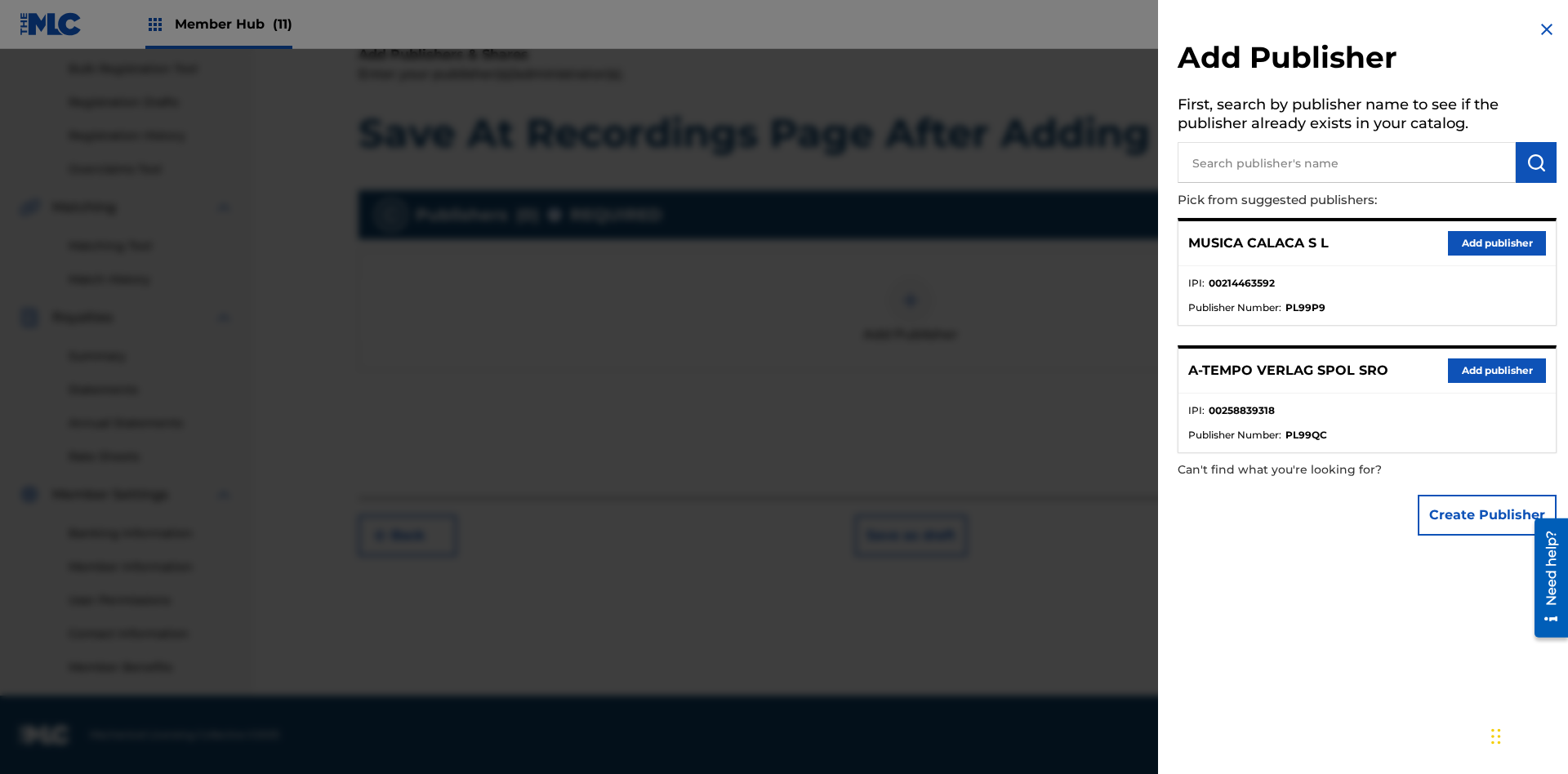
click at [1346, 163] on input "text" at bounding box center [1346, 162] width 338 height 40
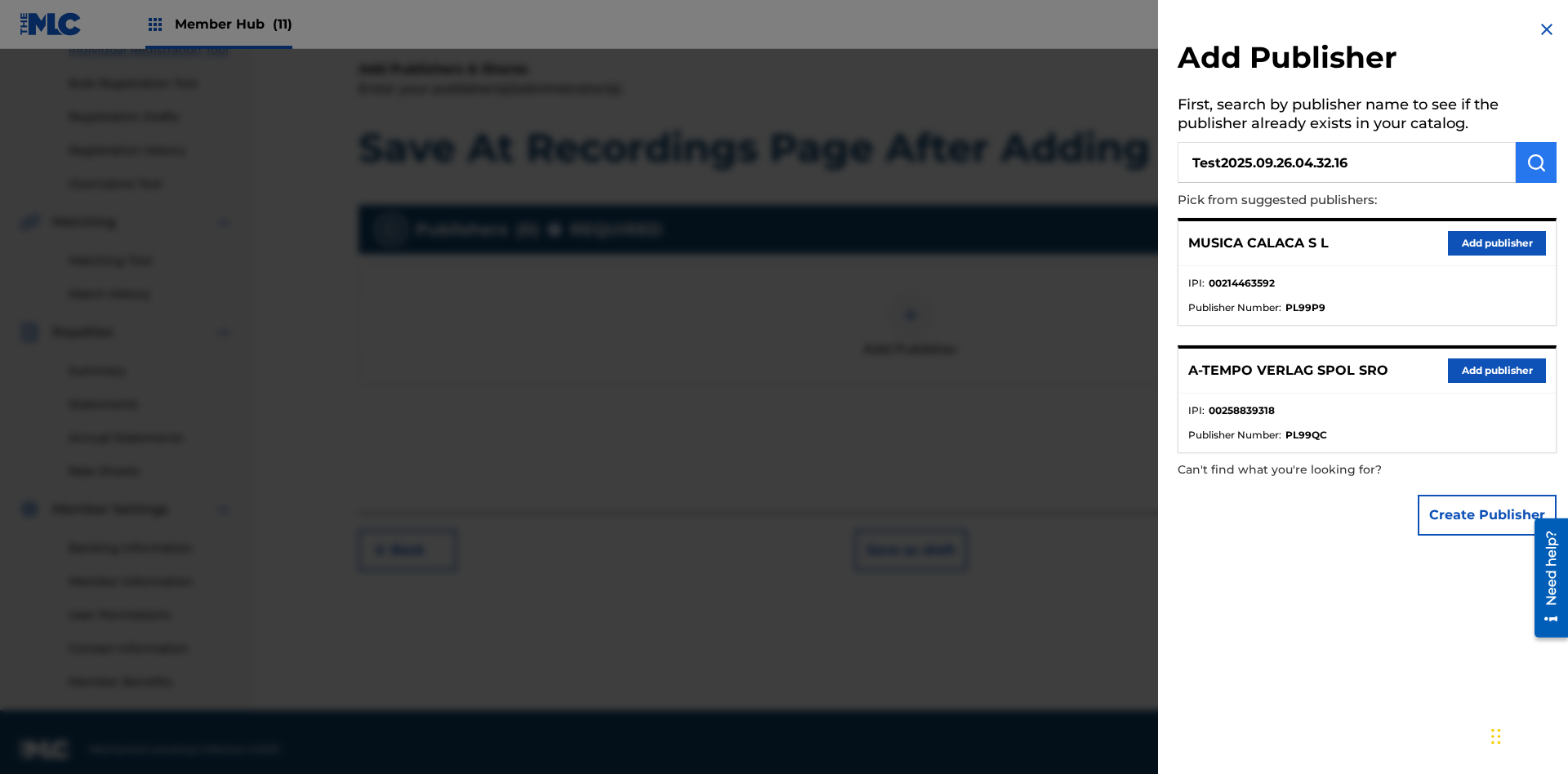
type input "Test2025.09.26.04.32.16"
click at [1536, 163] on img "submit" at bounding box center [1536, 163] width 20 height 20
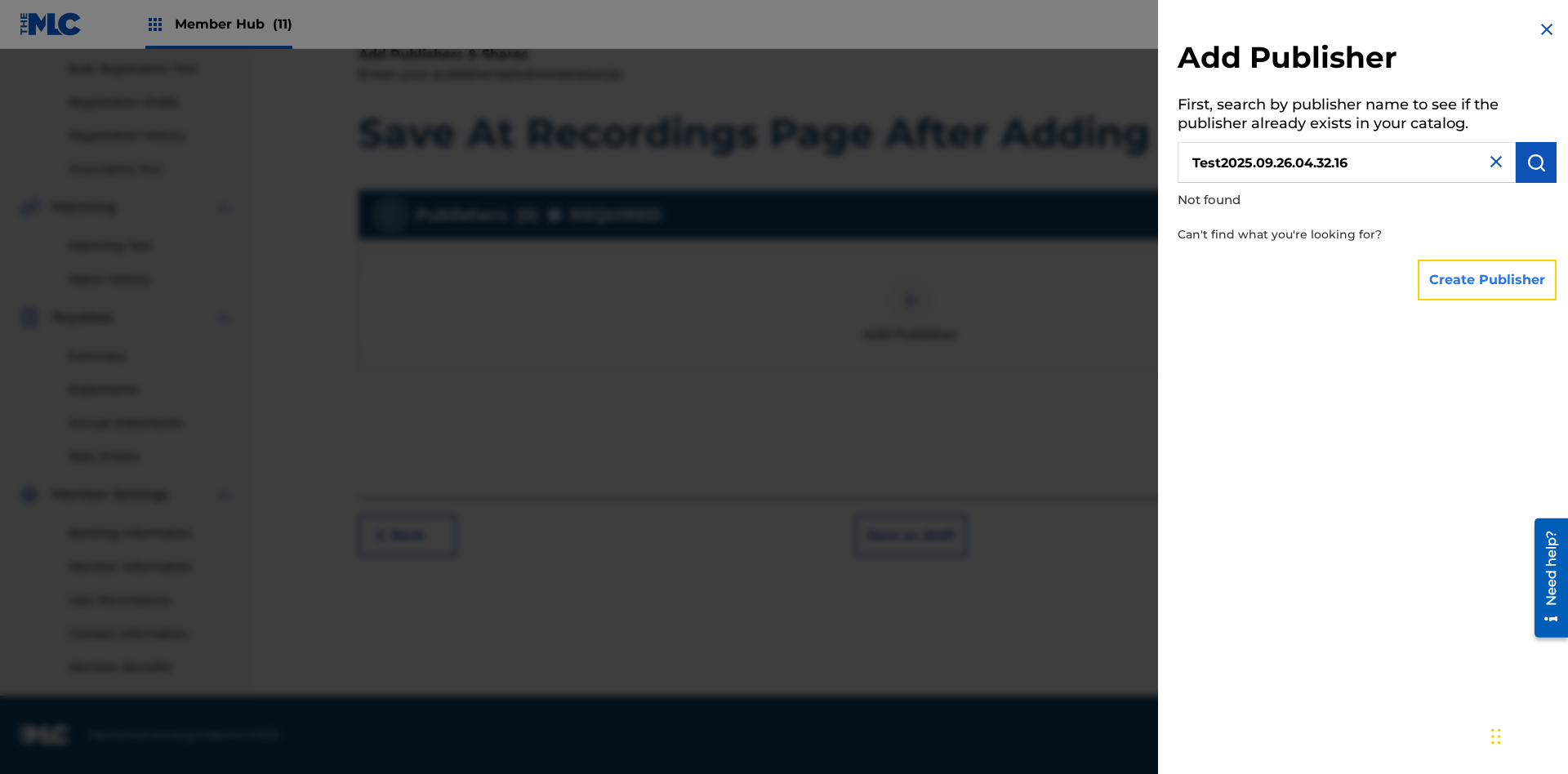
click at [1488, 279] on button "Create Publisher" at bounding box center [1486, 279] width 139 height 40
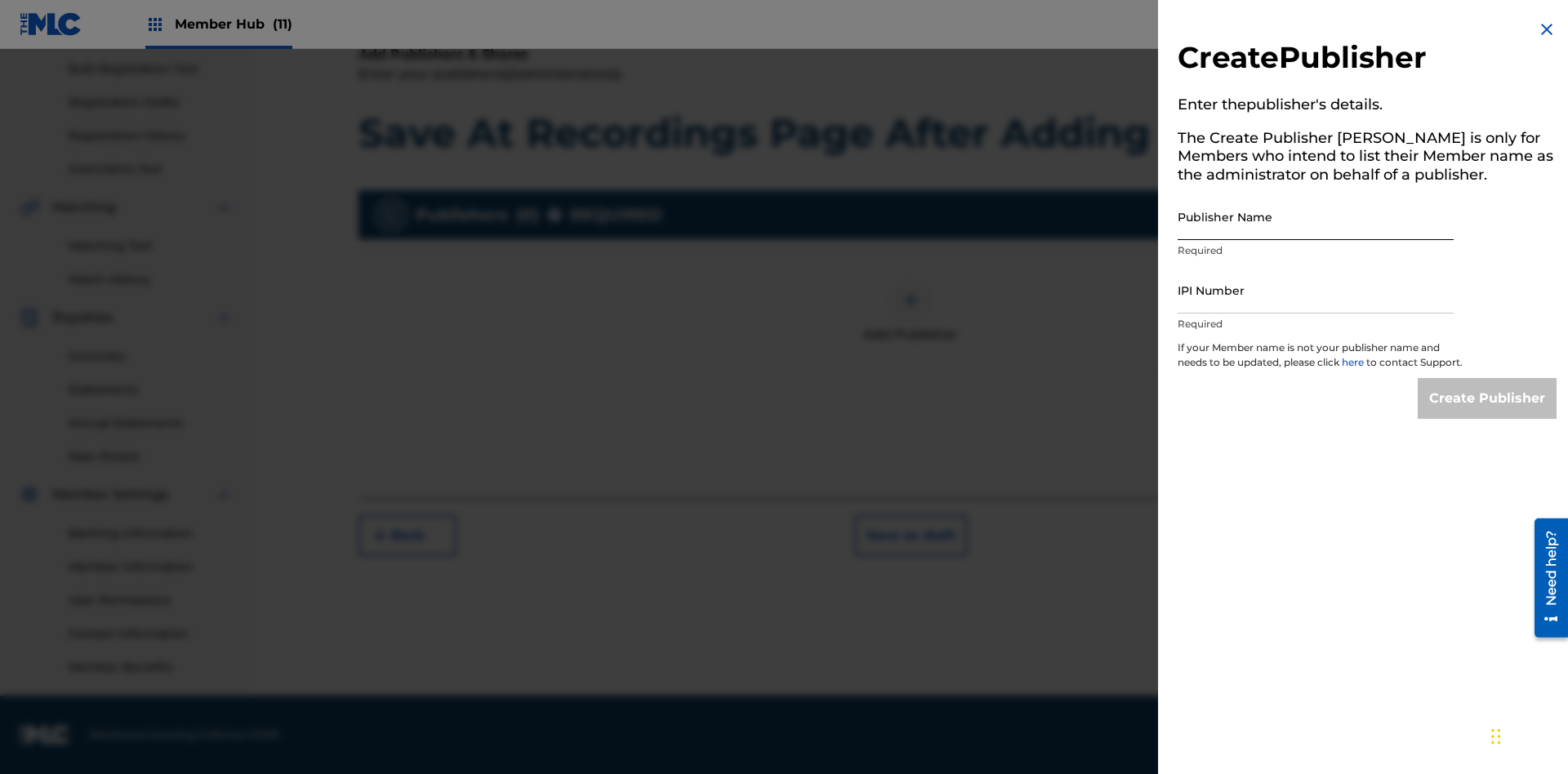
click at [1316, 216] on input "Publisher Name" at bounding box center [1315, 217] width 276 height 47
type input "Test2025.09.26.04.32.20"
click at [1316, 290] on input "IPI Number" at bounding box center [1315, 290] width 276 height 47
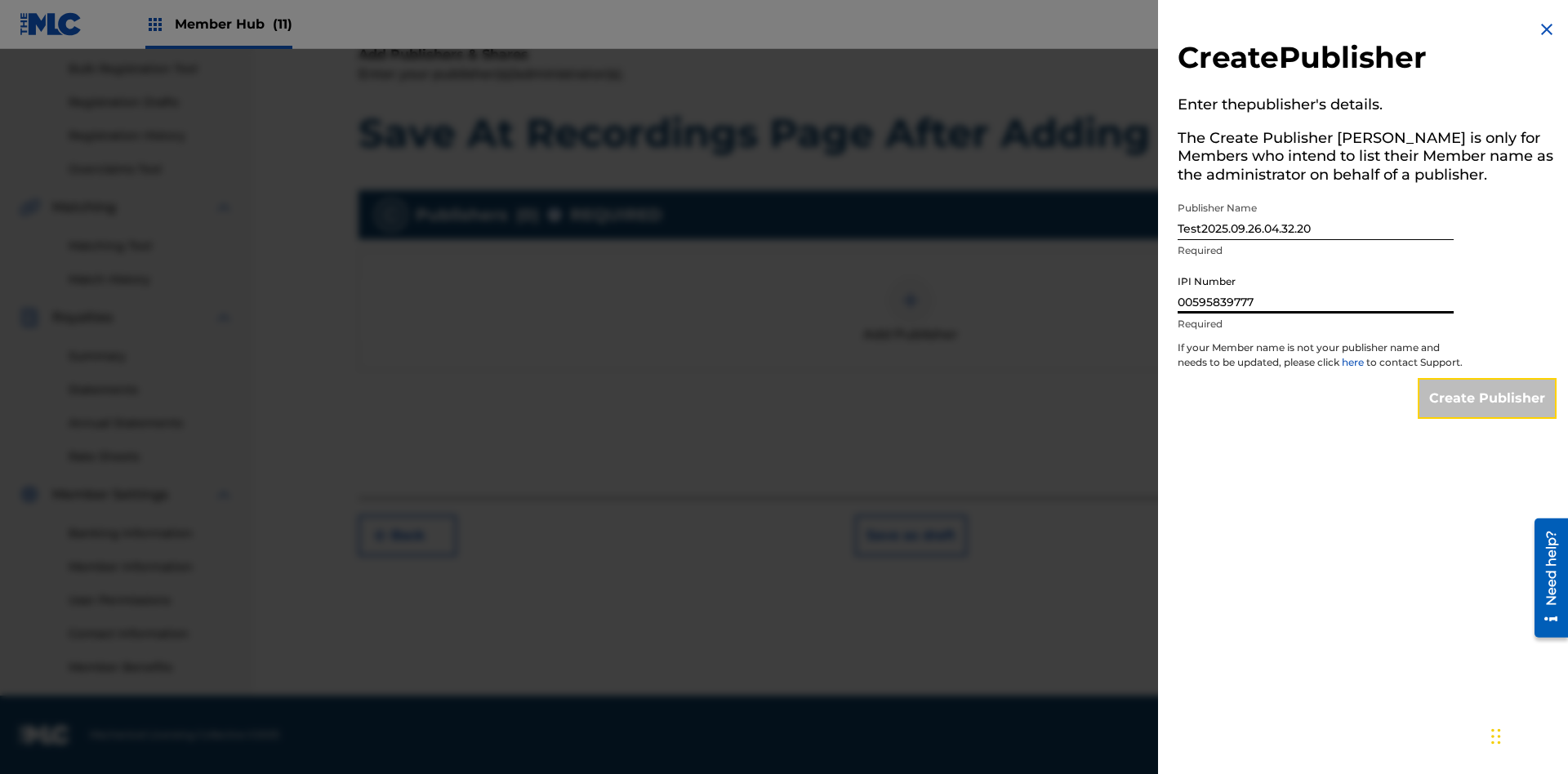
click at [1488, 413] on input "Create Publisher" at bounding box center [1486, 398] width 139 height 40
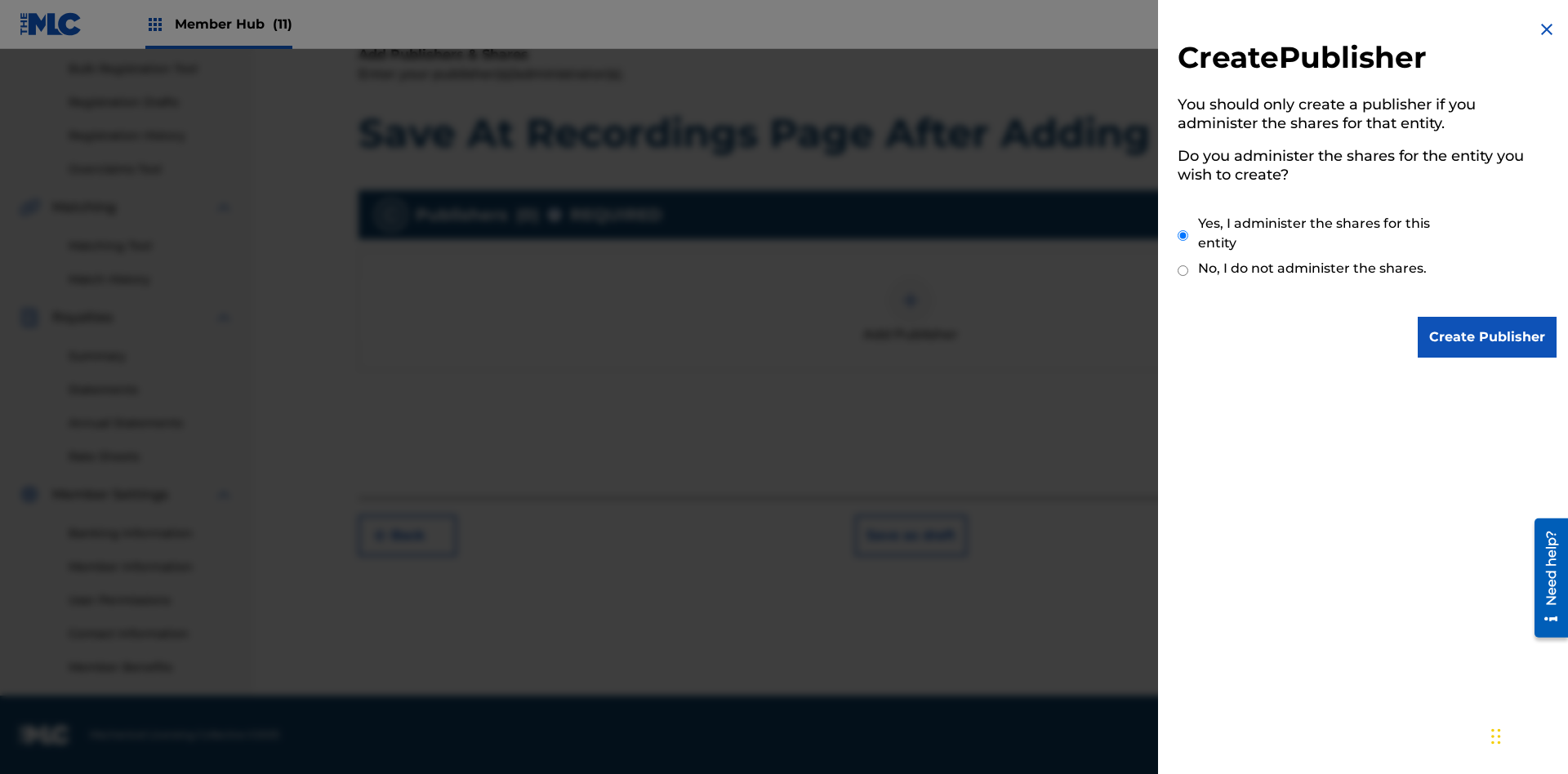
click at [1183, 235] on input "Yes, I administer the shares for this entity" at bounding box center [1183, 235] width 11 height 35
click at [1488, 338] on input "Create Publisher" at bounding box center [1486, 337] width 139 height 40
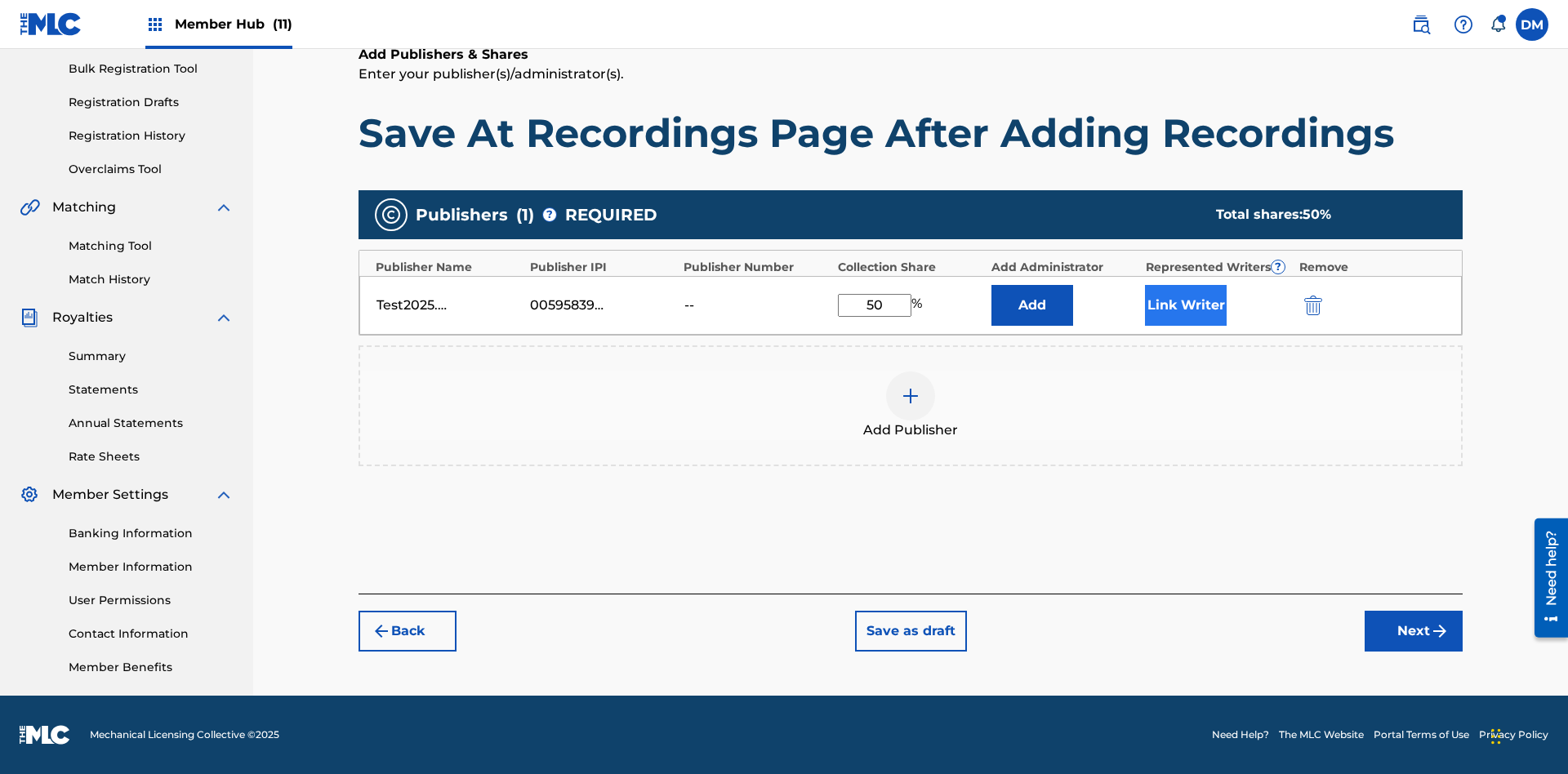
type input "50"
click at [1186, 304] on button "Link Writer" at bounding box center [1185, 304] width 82 height 40
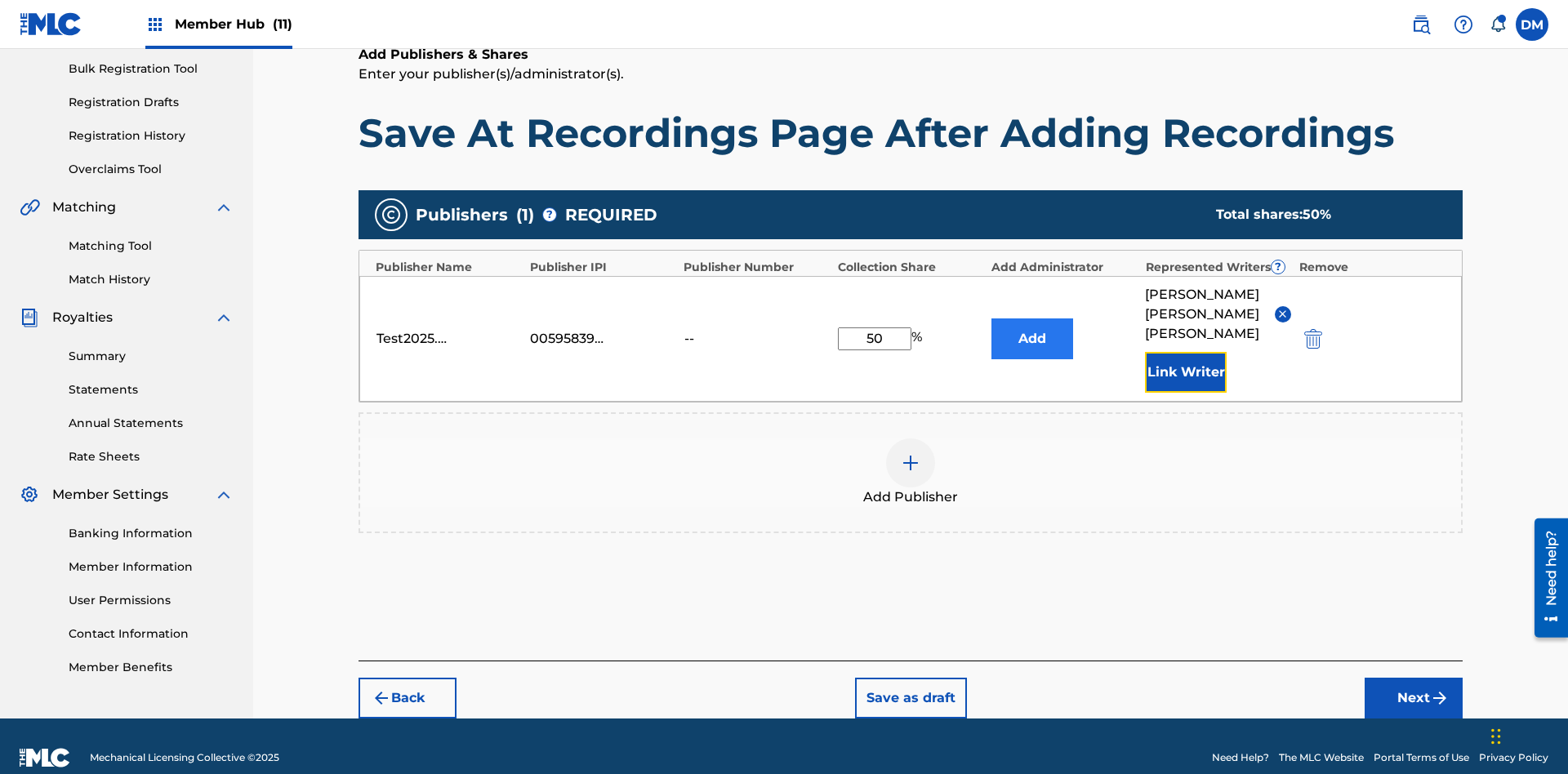
click at [1186, 352] on button "Link Writer" at bounding box center [1185, 372] width 82 height 40
click at [1032, 325] on button "Add" at bounding box center [1031, 339] width 82 height 40
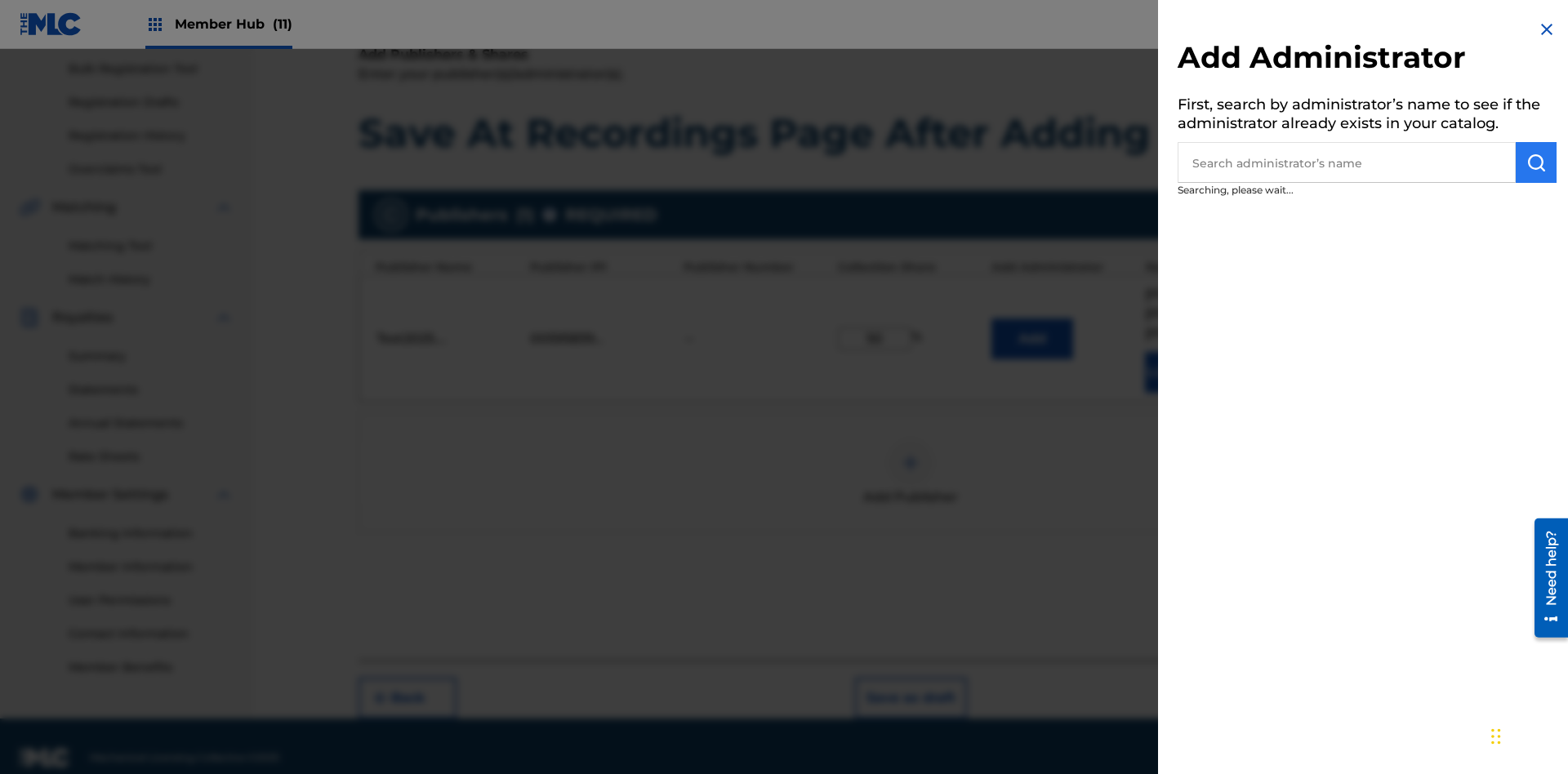
click at [1346, 163] on input "text" at bounding box center [1346, 162] width 338 height 40
type input "Test2025.09.26.04.32.39"
click at [1536, 163] on img "submit" at bounding box center [1536, 163] width 20 height 20
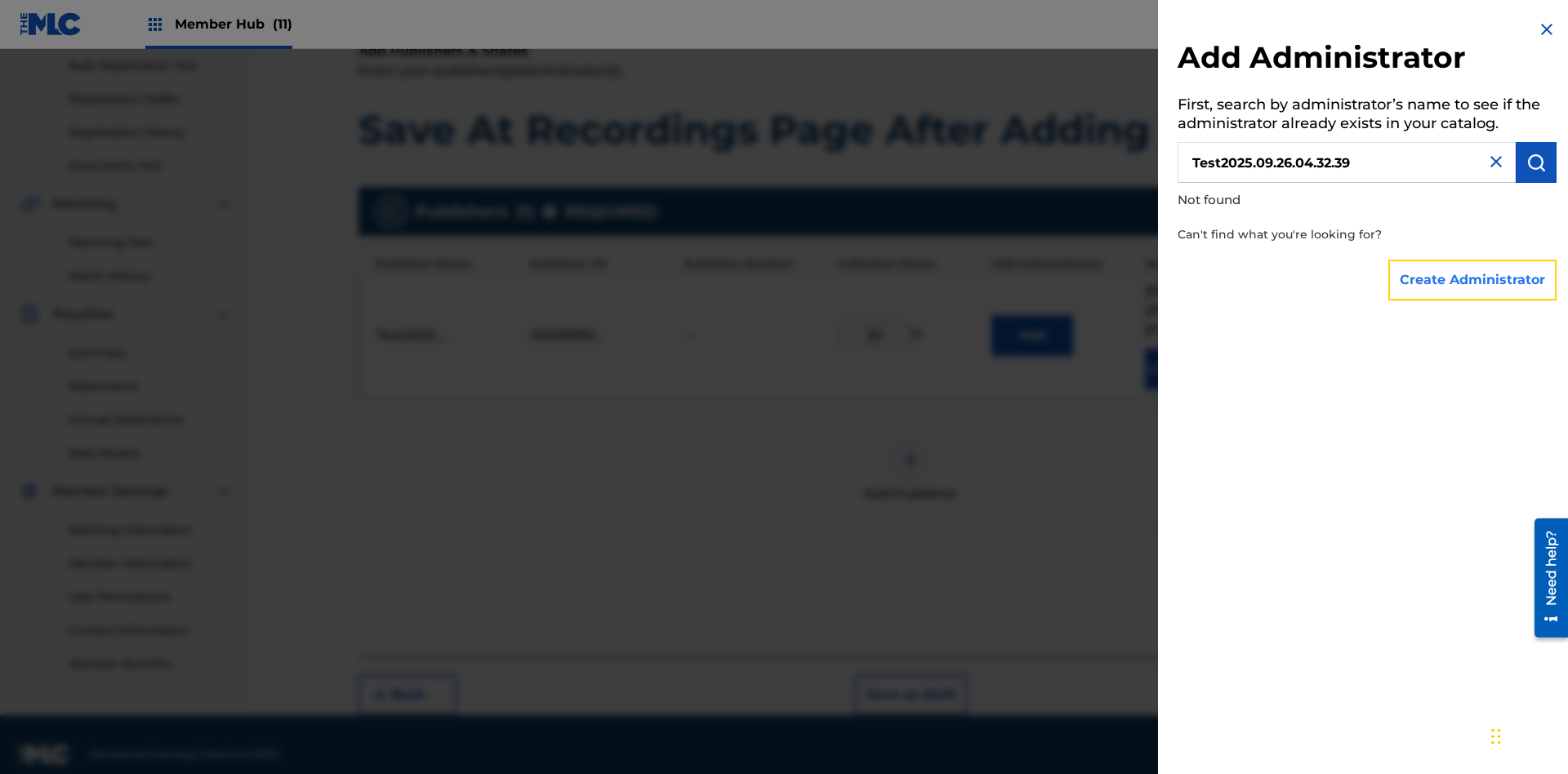
click at [1473, 279] on button "Create Administrator" at bounding box center [1472, 279] width 168 height 40
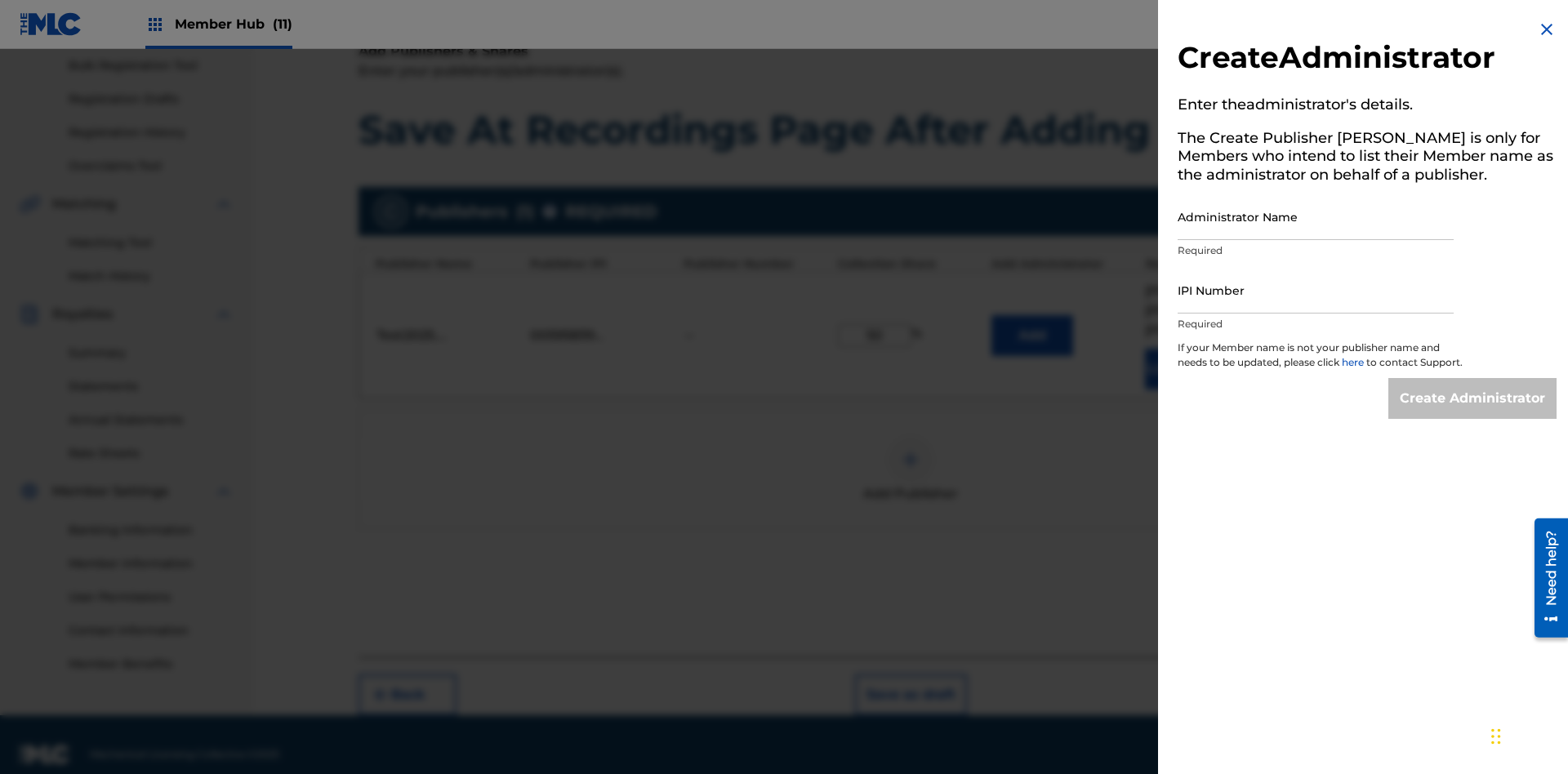
click at [1316, 216] on input "Administrator Name" at bounding box center [1315, 217] width 276 height 47
click at [1316, 290] on input "IPI Number" at bounding box center [1315, 290] width 276 height 47
click at [1473, 413] on input "Create Administrator" at bounding box center [1472, 398] width 168 height 40
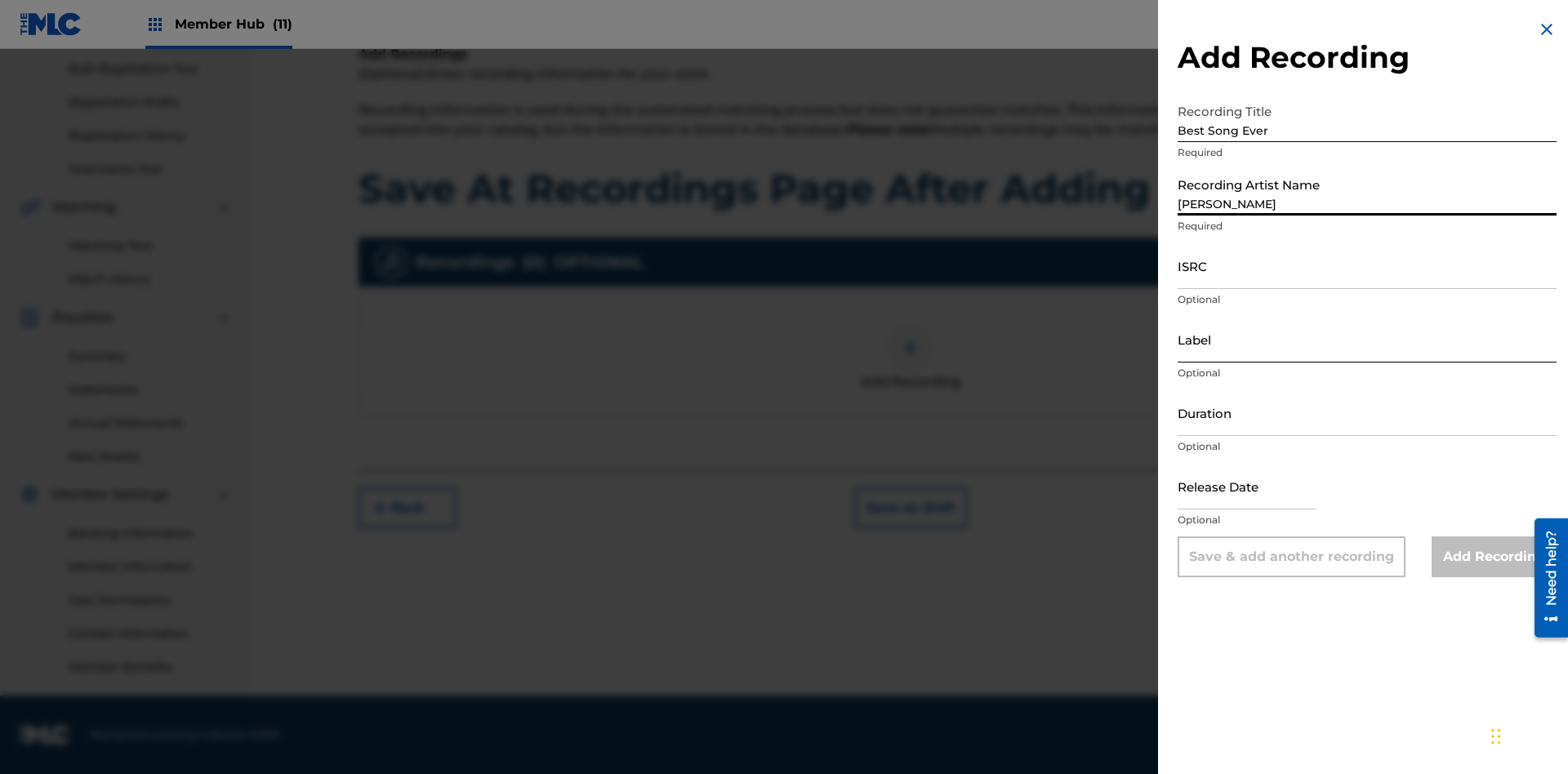
type input "Joe Lewis"
click at [1367, 266] on input "ISRC" at bounding box center [1367, 266] width 379 height 47
type input "AA3123123123"
click at [1367, 339] on input "Label" at bounding box center [1367, 339] width 379 height 47
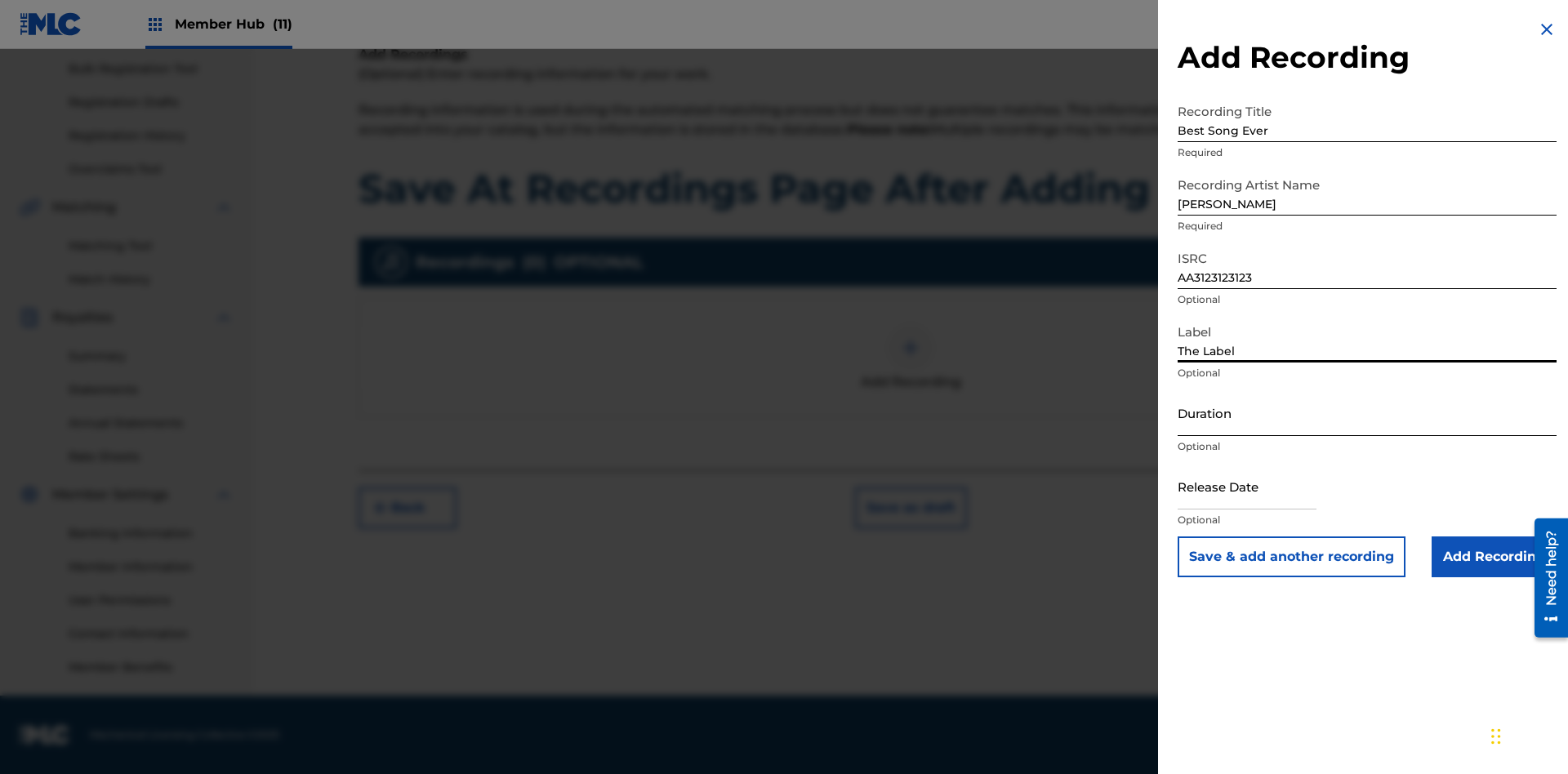
type input "The Label"
click at [1367, 412] on input "Duration" at bounding box center [1367, 413] width 379 height 47
type input "1"
click at [1367, 412] on input "1" at bounding box center [1367, 413] width 379 height 47
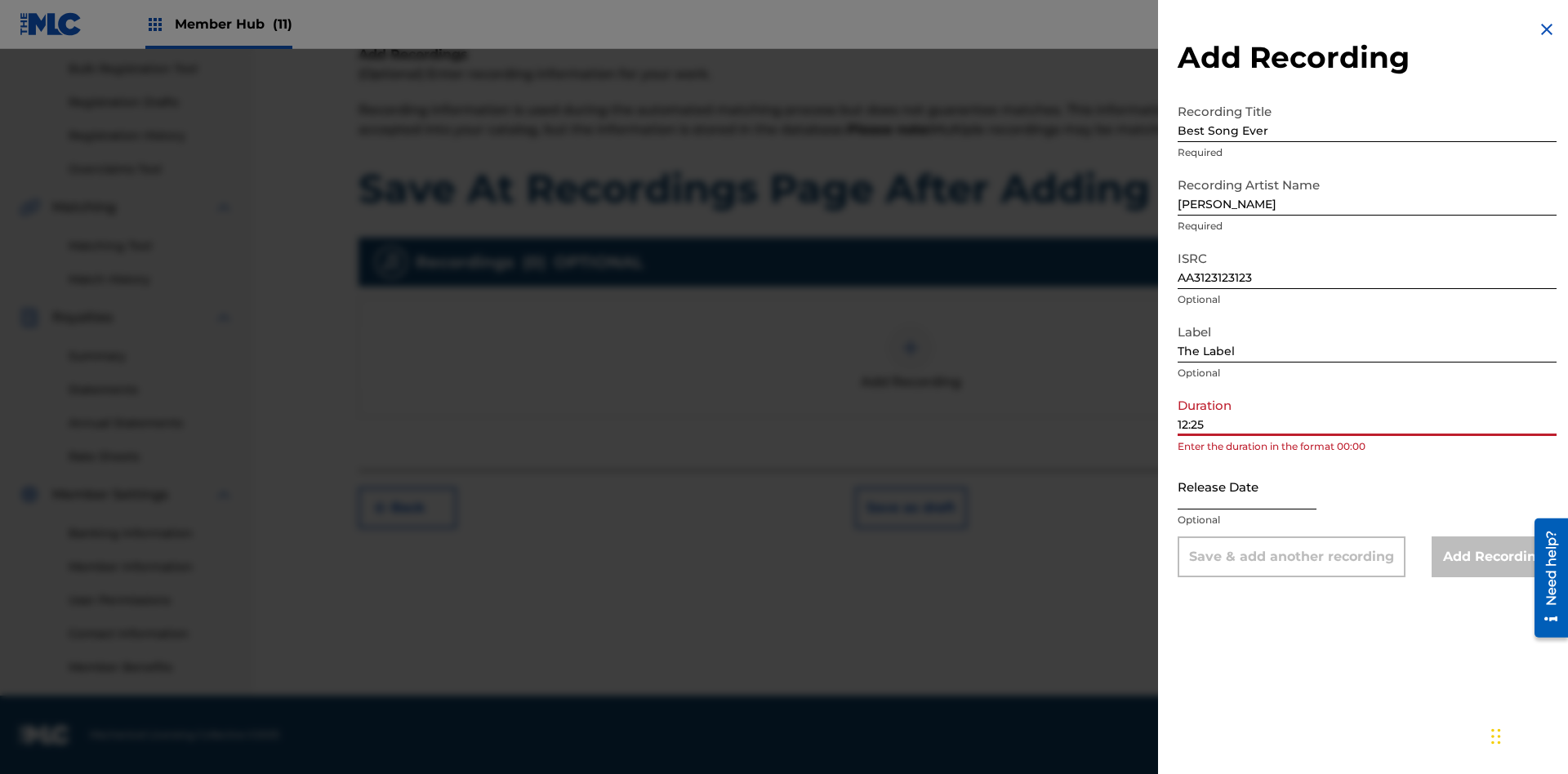
click at [1260, 488] on input "text" at bounding box center [1247, 487] width 139 height 47
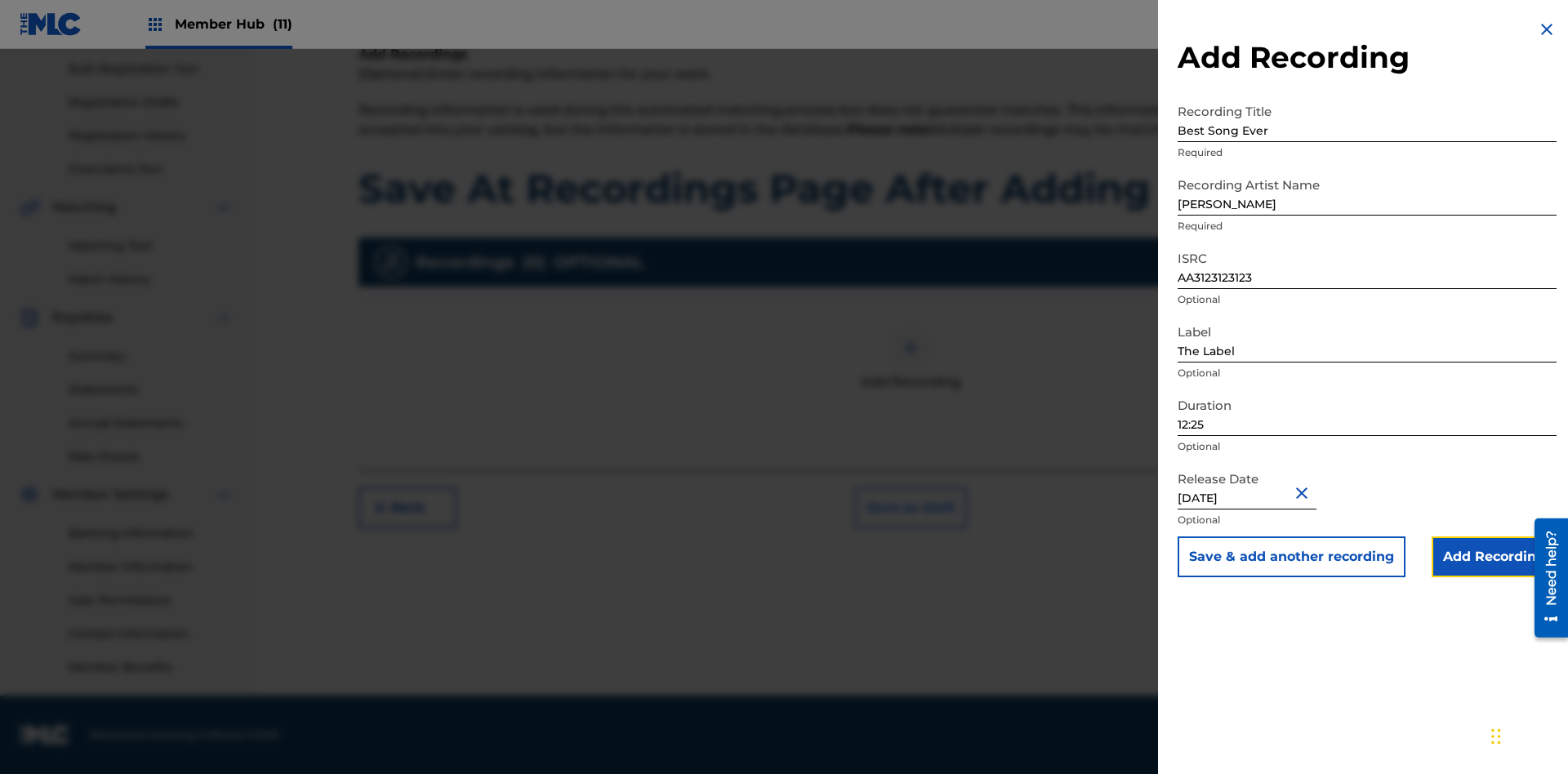
click at [1494, 557] on input "Add Recording" at bounding box center [1494, 557] width 125 height 40
click at [909, 529] on button "Save as draft" at bounding box center [910, 507] width 112 height 40
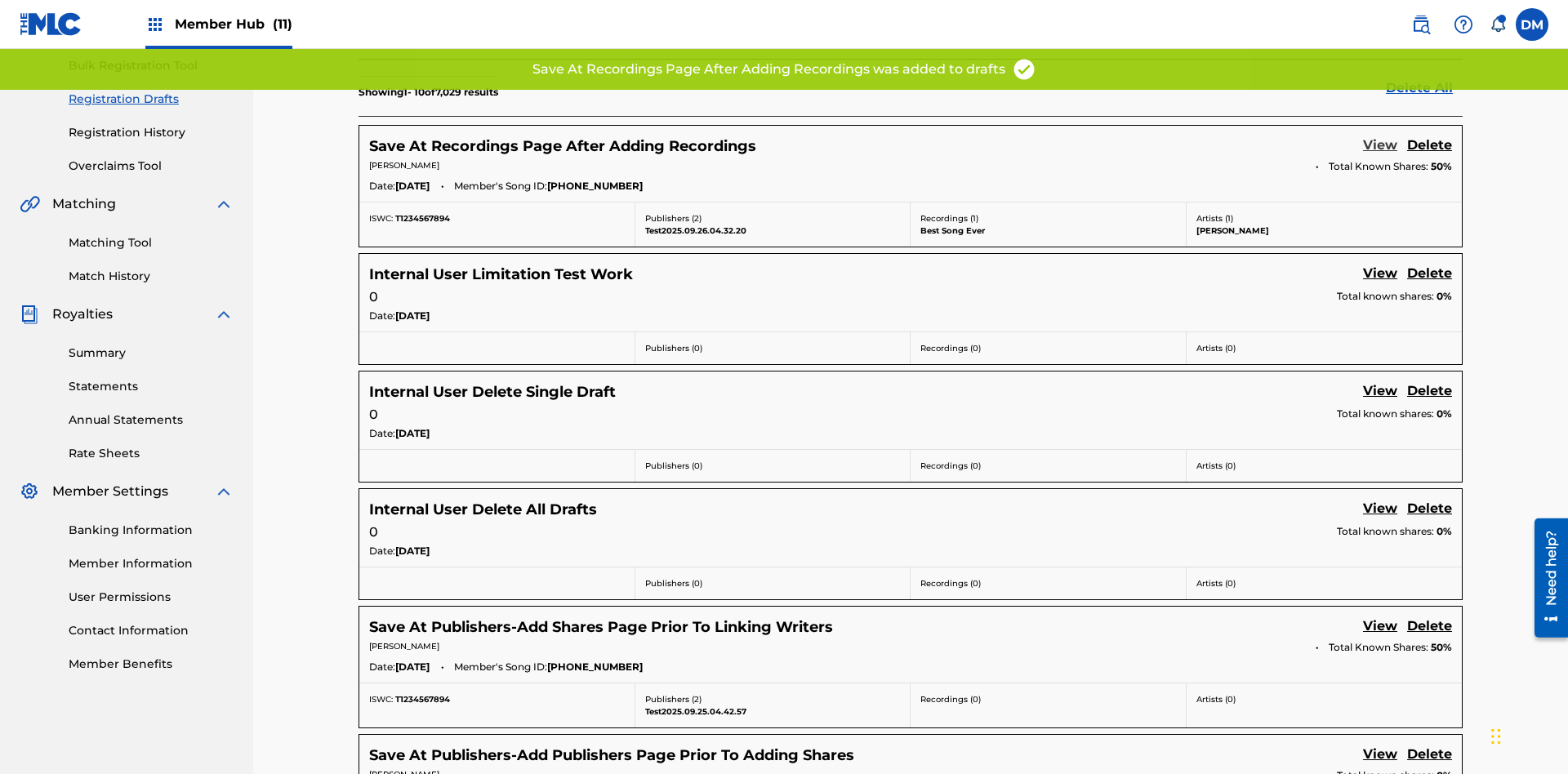
click at [1380, 136] on link "View" at bounding box center [1380, 146] width 34 height 22
